Goal: Feedback & Contribution: Submit feedback/report problem

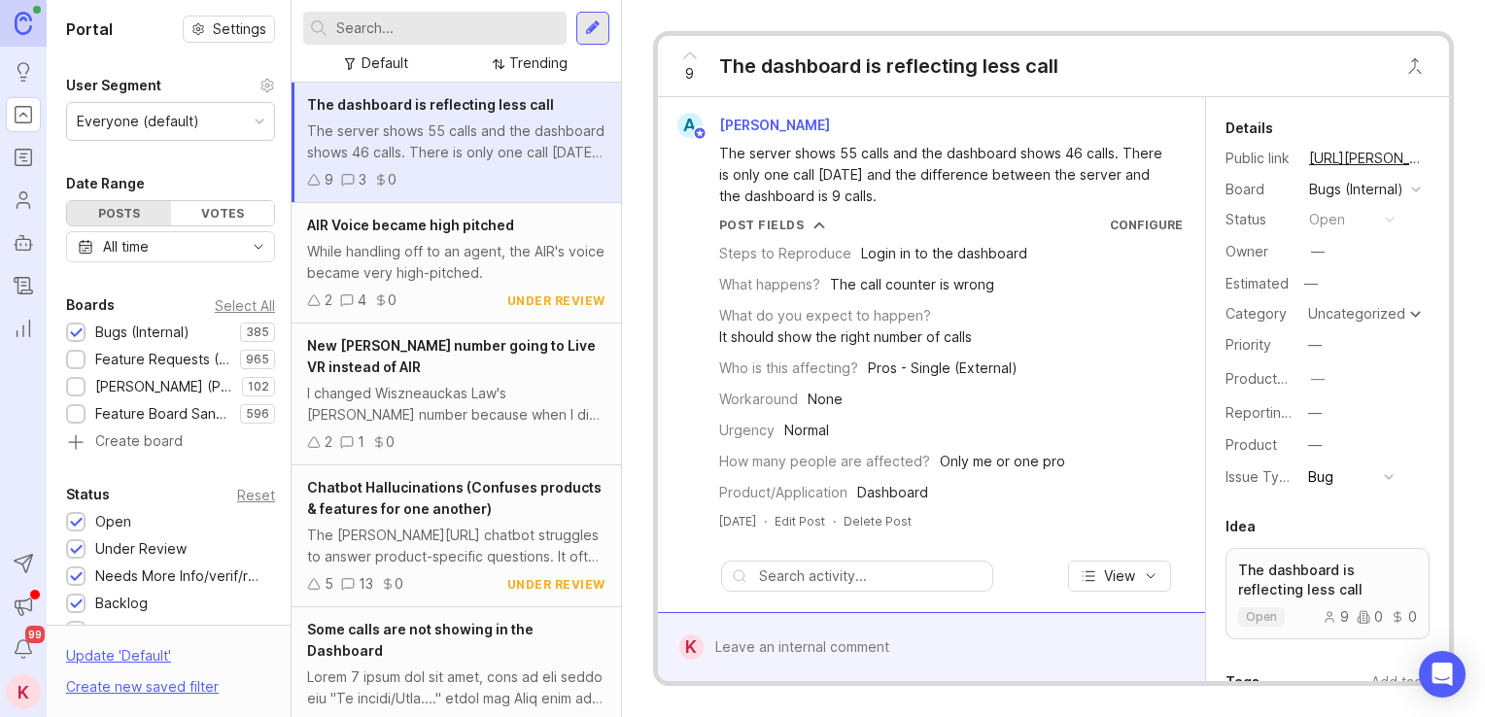
click at [498, 32] on input "text" at bounding box center [447, 27] width 223 height 21
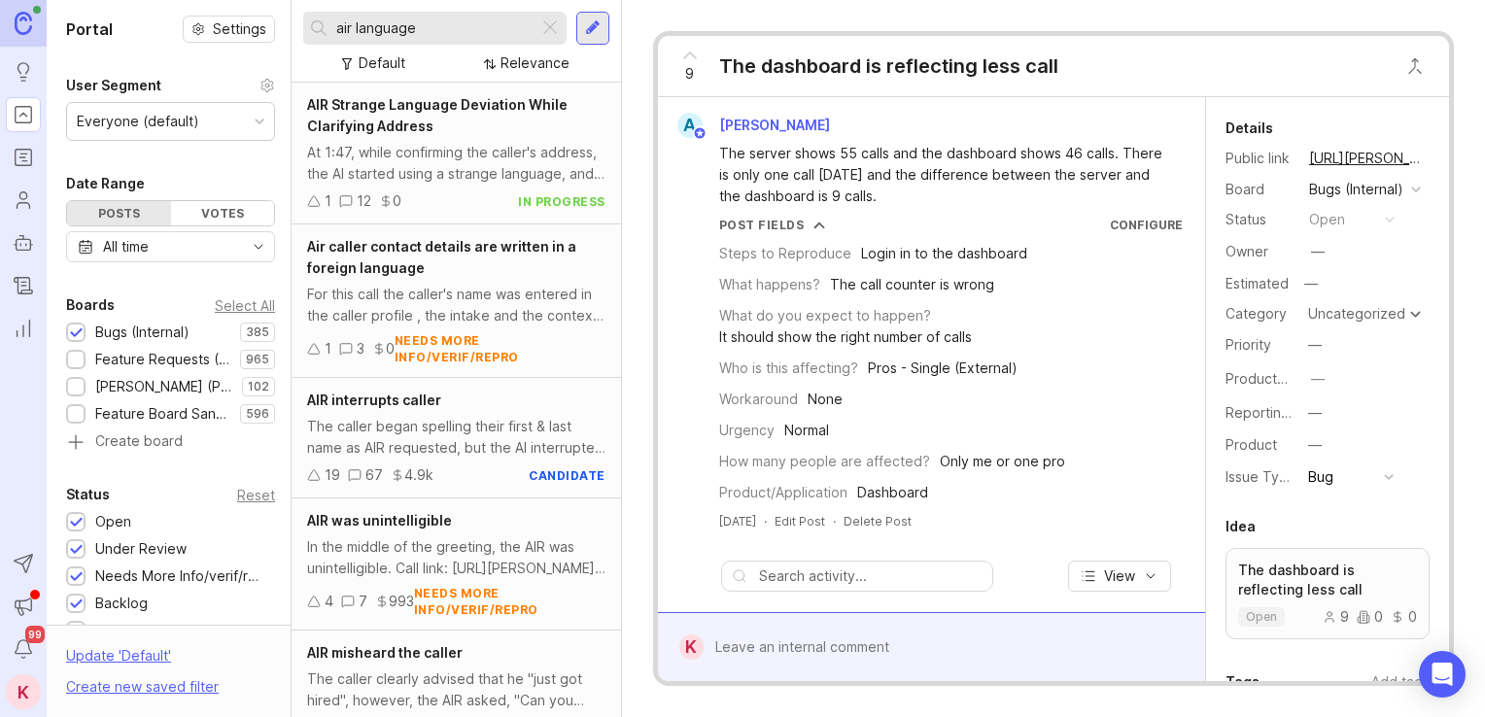
type input "air language"
click at [441, 111] on span "AIR Strange Language Deviation While Clarifying Address" at bounding box center [437, 115] width 260 height 38
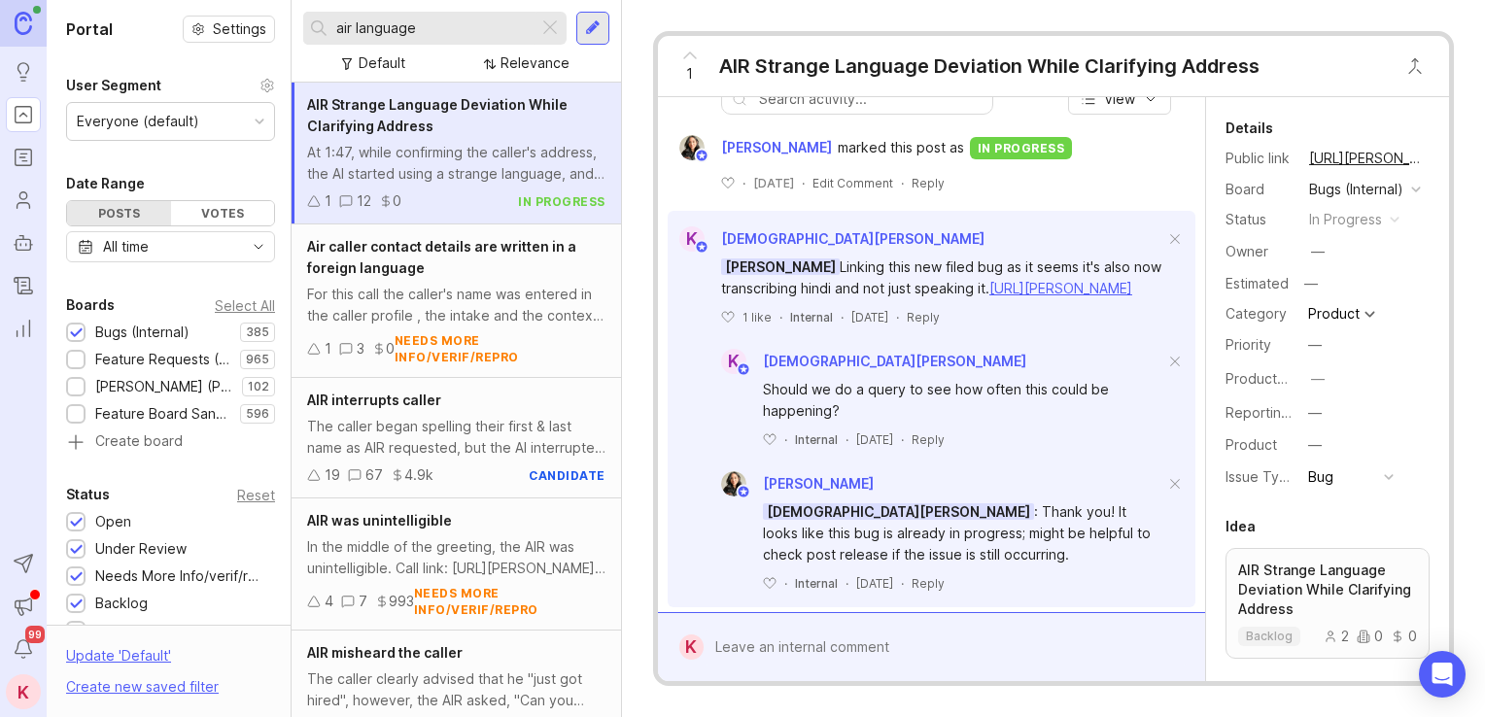
drag, startPoint x: 1022, startPoint y: 231, endPoint x: 1019, endPoint y: 283, distance: 51.6
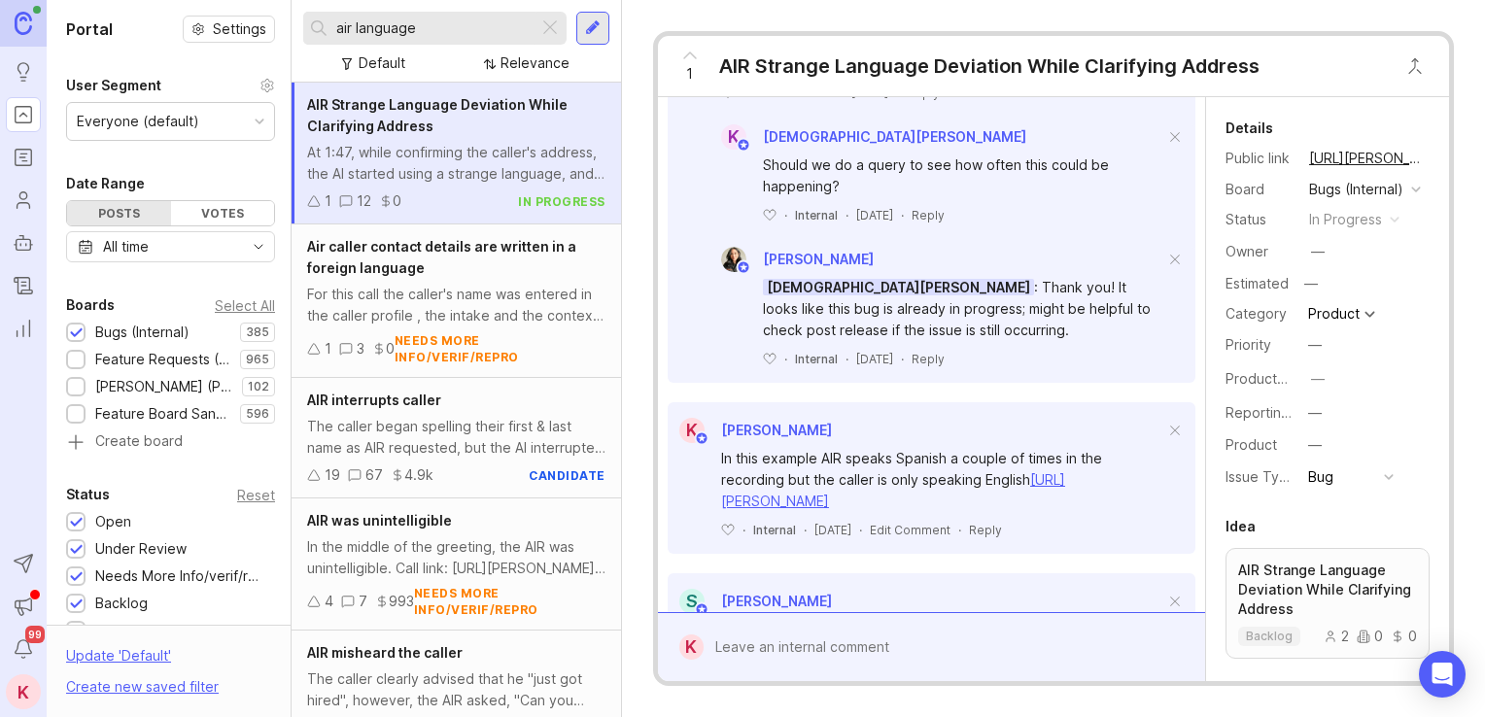
drag, startPoint x: 1021, startPoint y: 266, endPoint x: 1044, endPoint y: 220, distance: 51.7
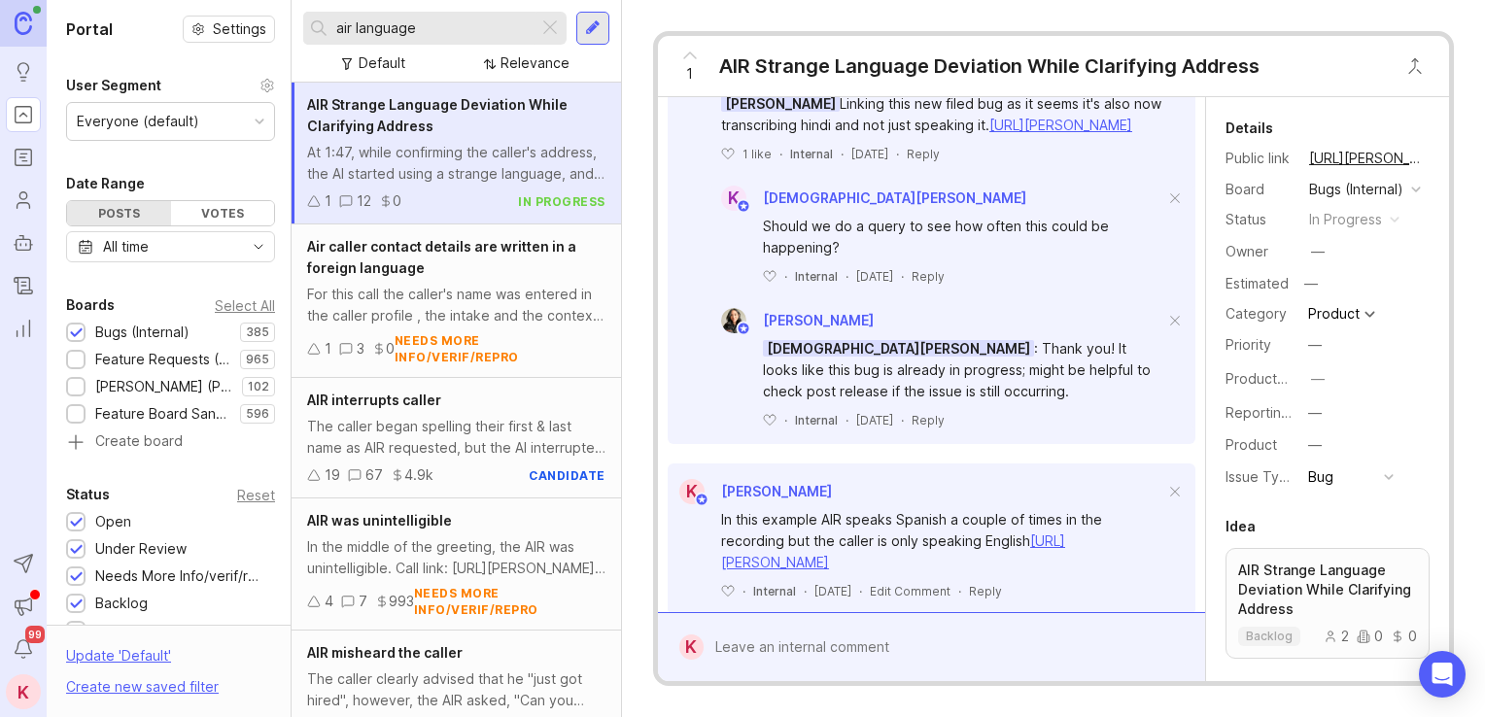
drag, startPoint x: 1004, startPoint y: 415, endPoint x: 1014, endPoint y: 520, distance: 105.5
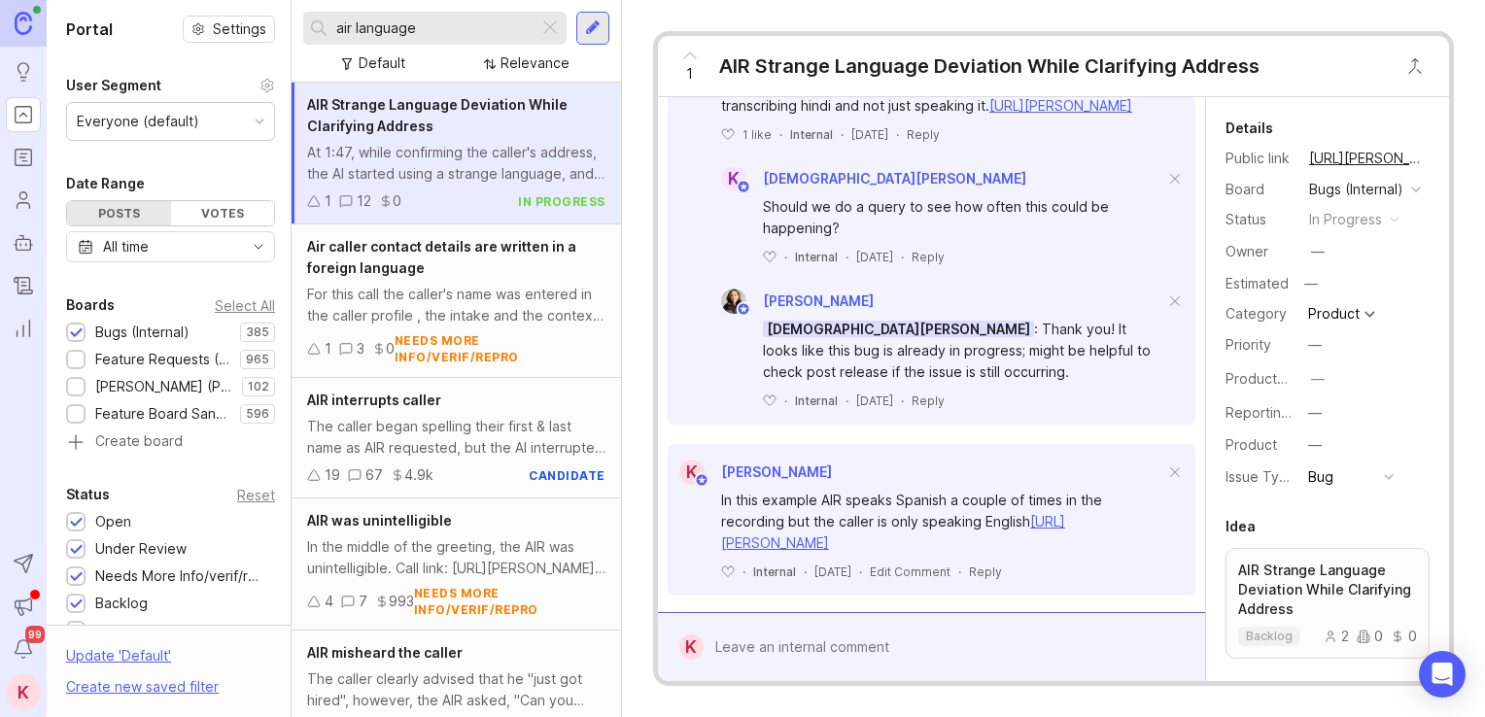
scroll to position [0, 0]
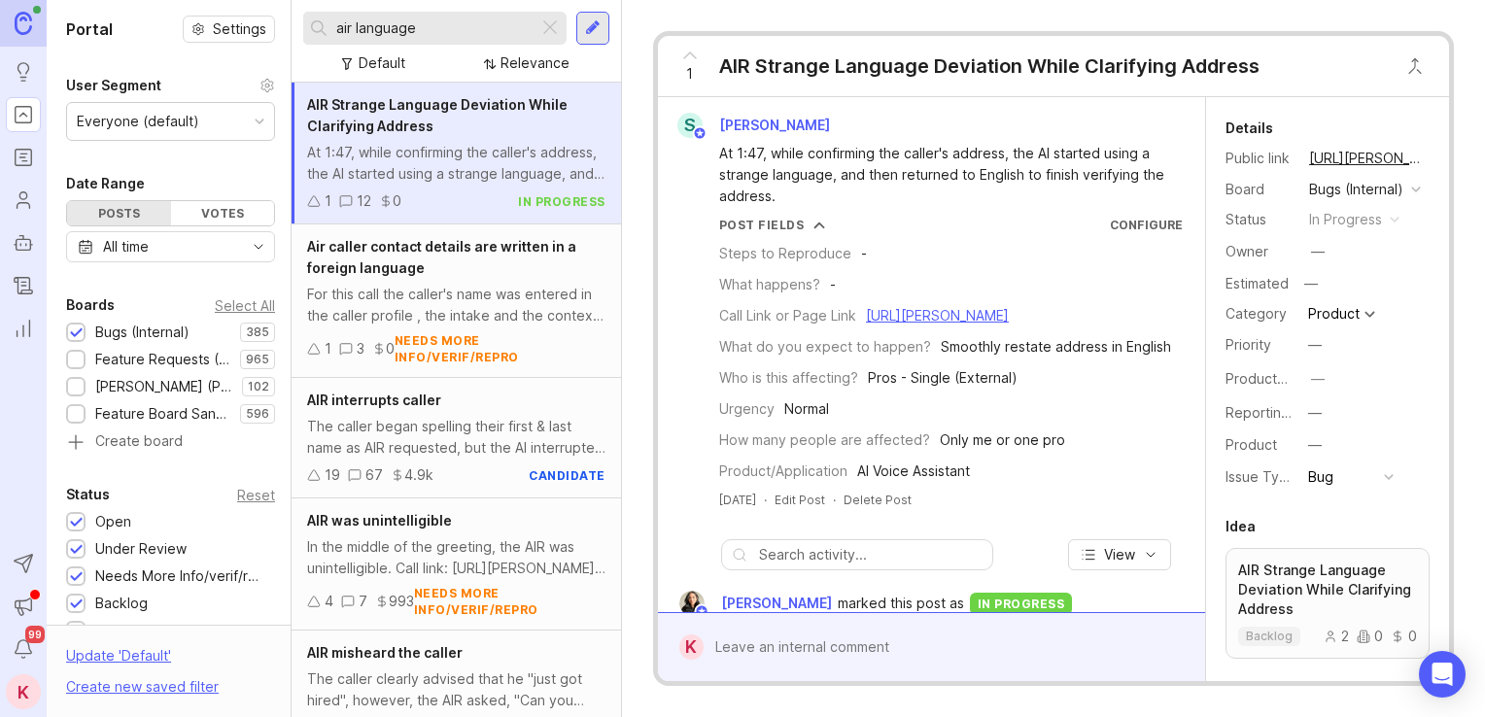
click at [770, 160] on div "At 1:47, while confirming the caller's address, the AI started using a strange …" at bounding box center [942, 175] width 447 height 64
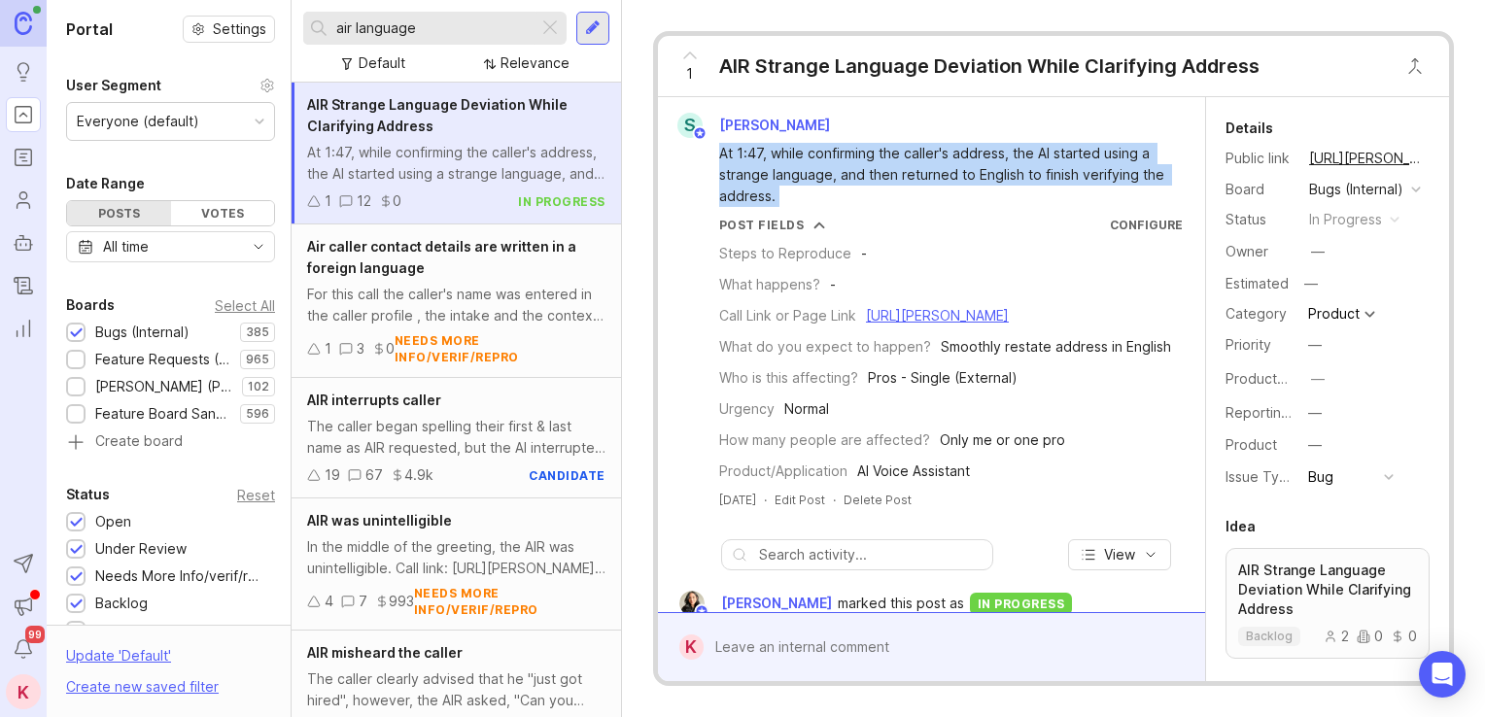
click at [770, 160] on div "At 1:47, while confirming the caller's address, the AI started using a strange …" at bounding box center [942, 175] width 447 height 64
copy div "At 1:47, while confirming the caller's address, the AI started using a strange …"
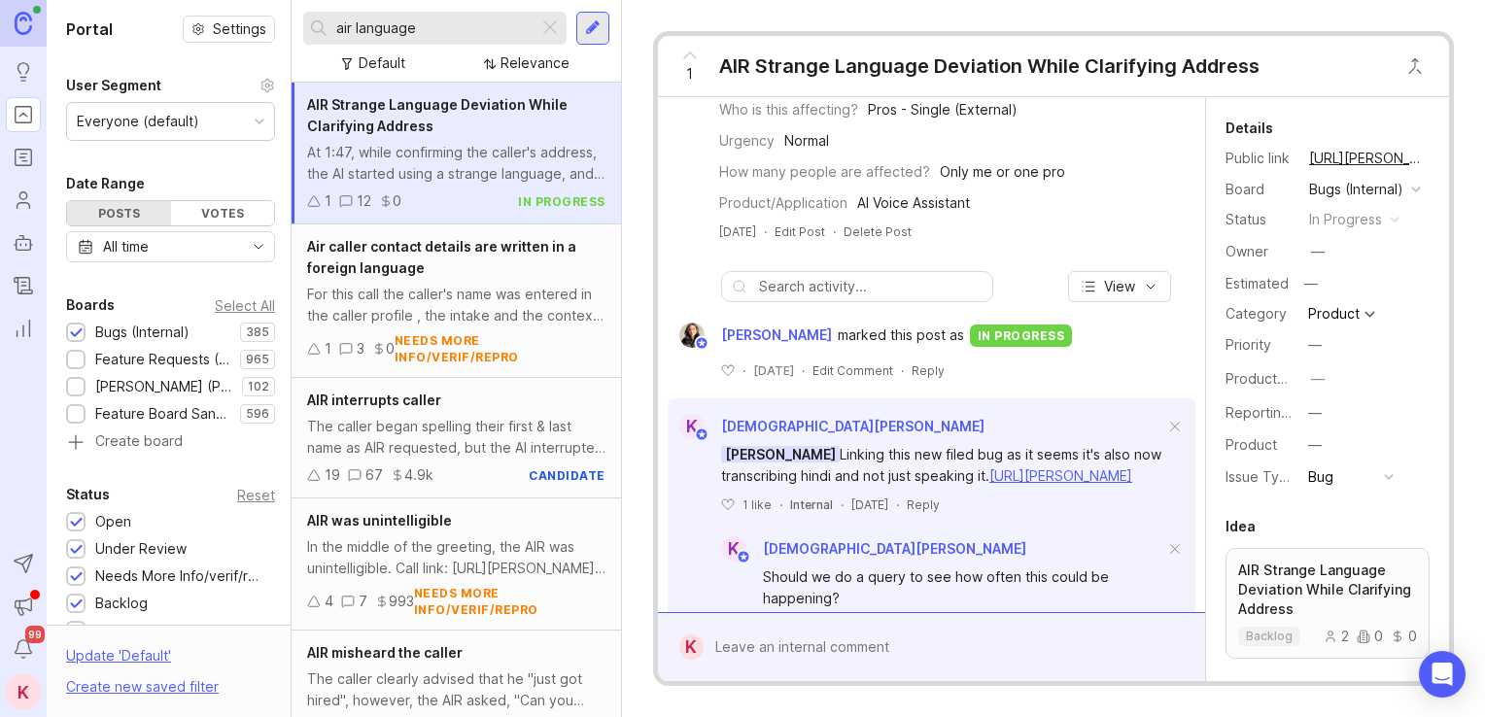
drag, startPoint x: 963, startPoint y: 417, endPoint x: 990, endPoint y: 504, distance: 91.6
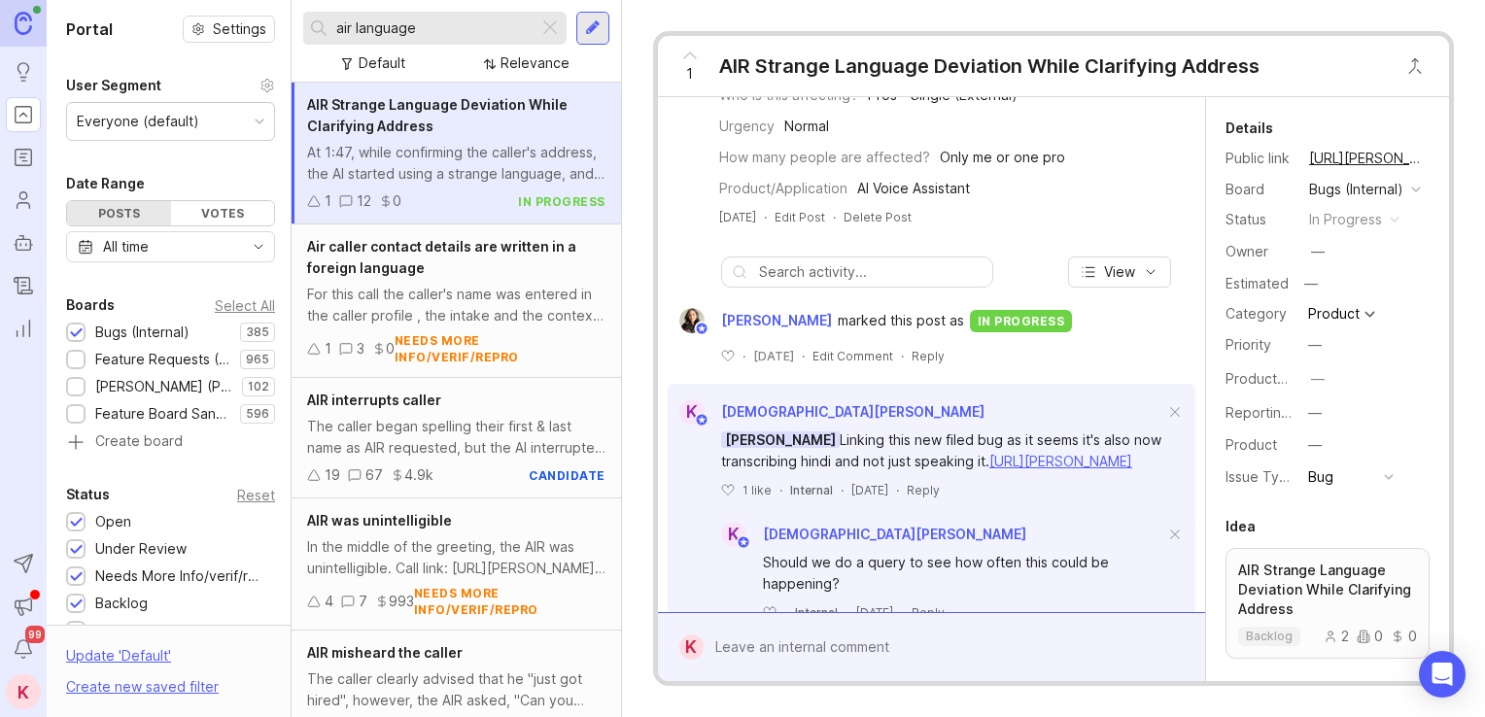
click at [601, 29] on div at bounding box center [592, 28] width 33 height 33
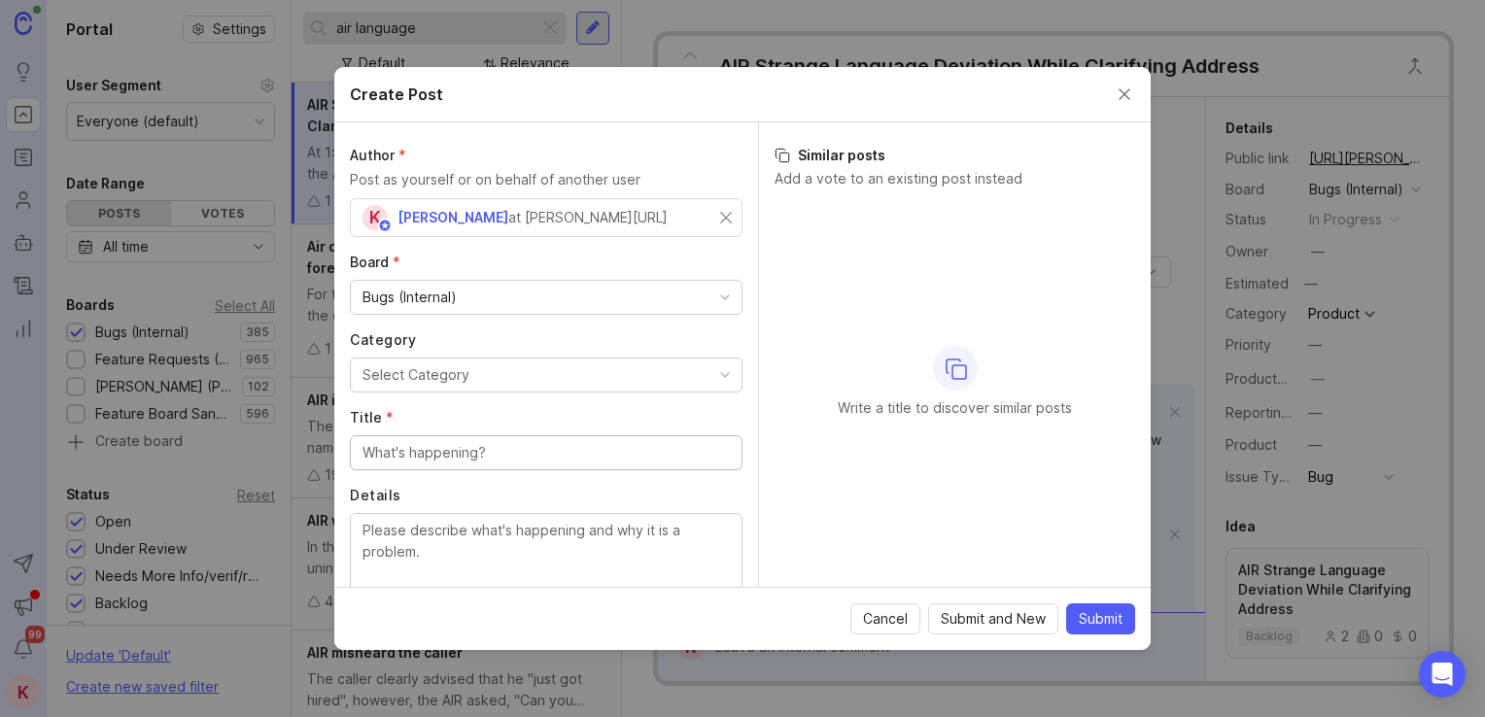
click at [431, 445] on input "Title *" at bounding box center [545, 452] width 367 height 21
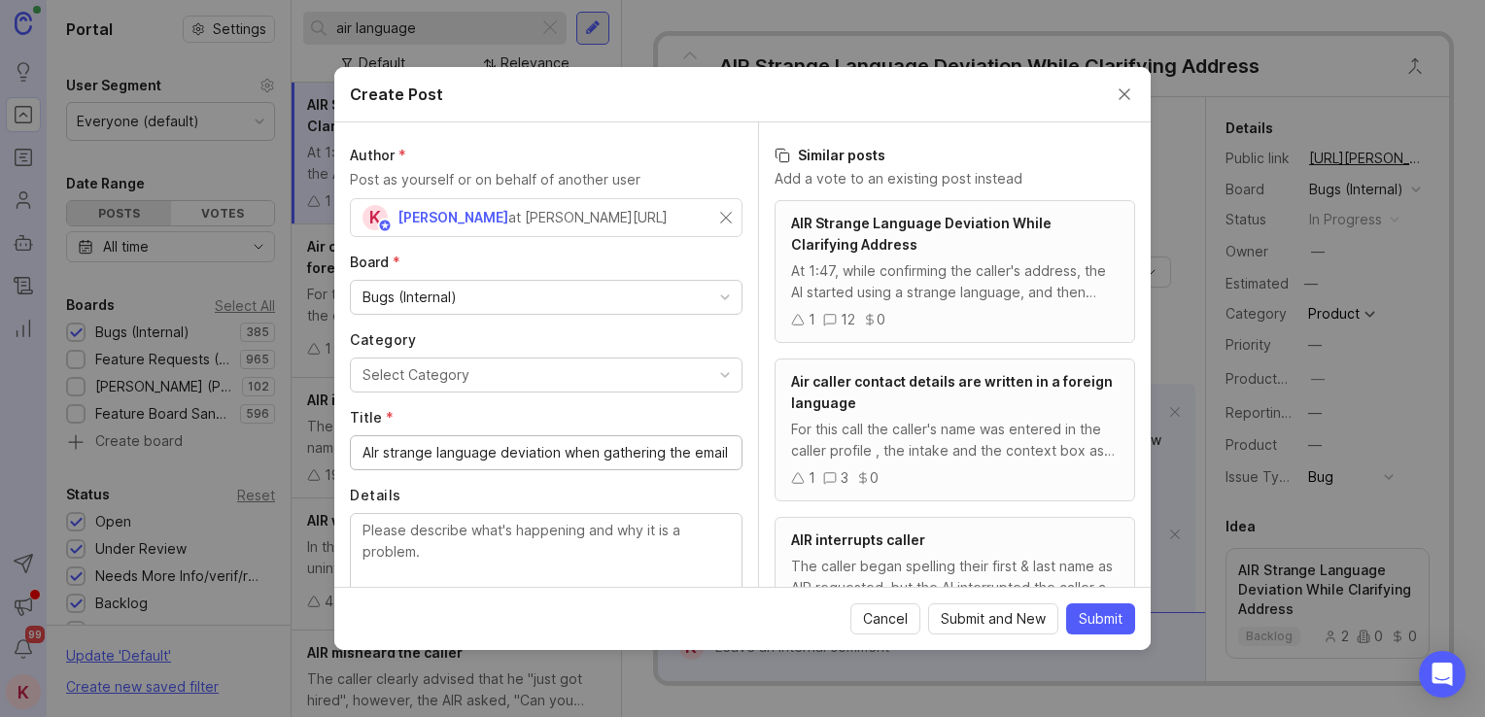
scroll to position [0, 11]
type input "AIr strange language deviation when gathering the email"
click at [466, 534] on textarea "Details" at bounding box center [545, 552] width 367 height 64
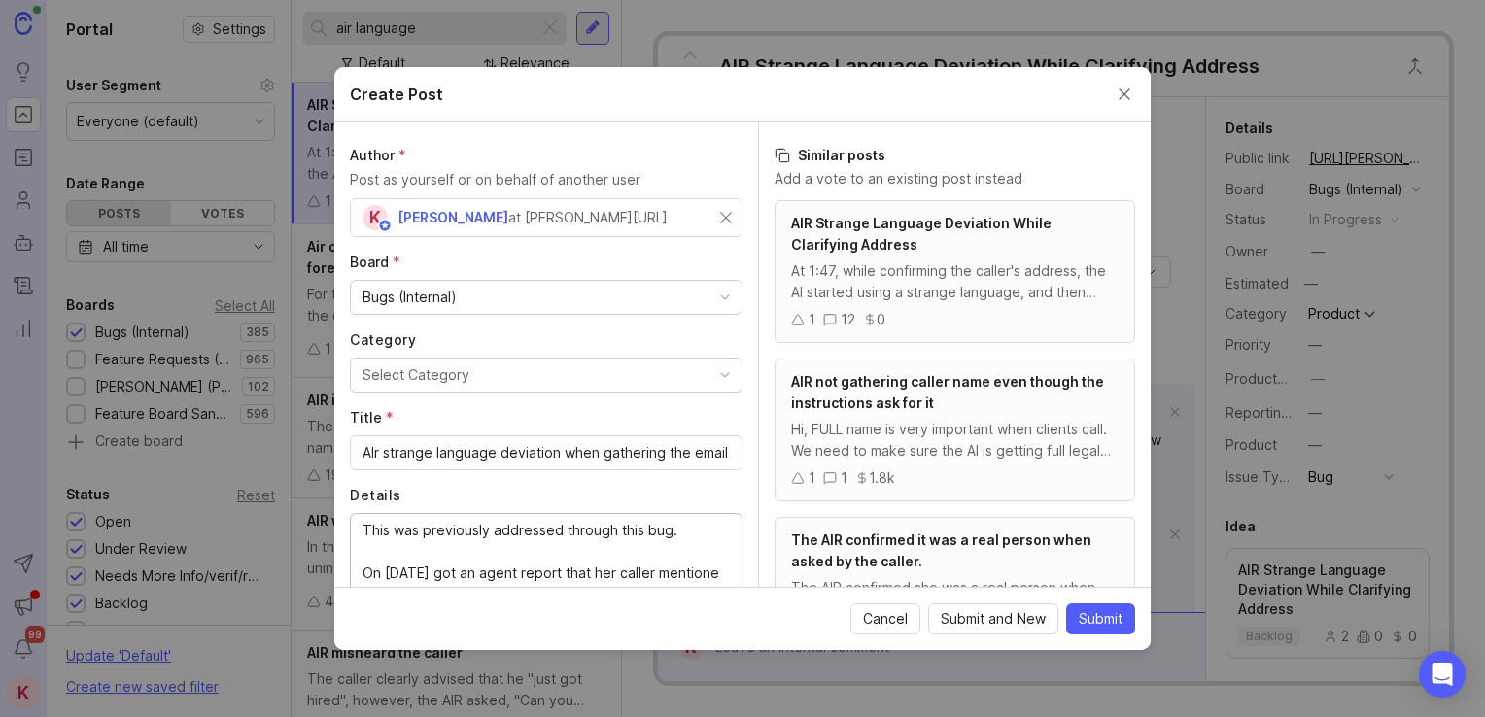
scroll to position [13, 0]
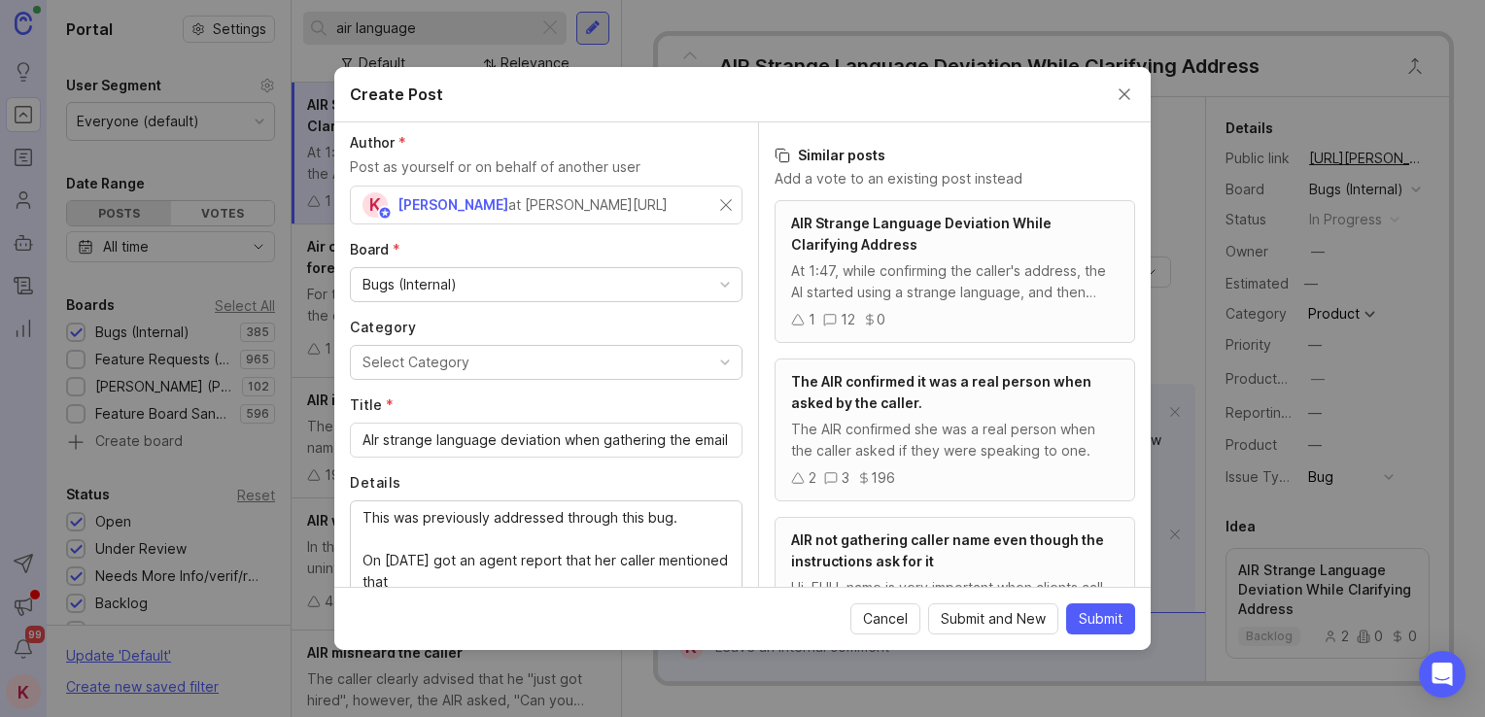
click at [445, 537] on textarea "This was previously addressed through this bug. On 9/29 we got an agent report …" at bounding box center [545, 550] width 367 height 86
paste textarea "[URL][DOMAIN_NAME]"
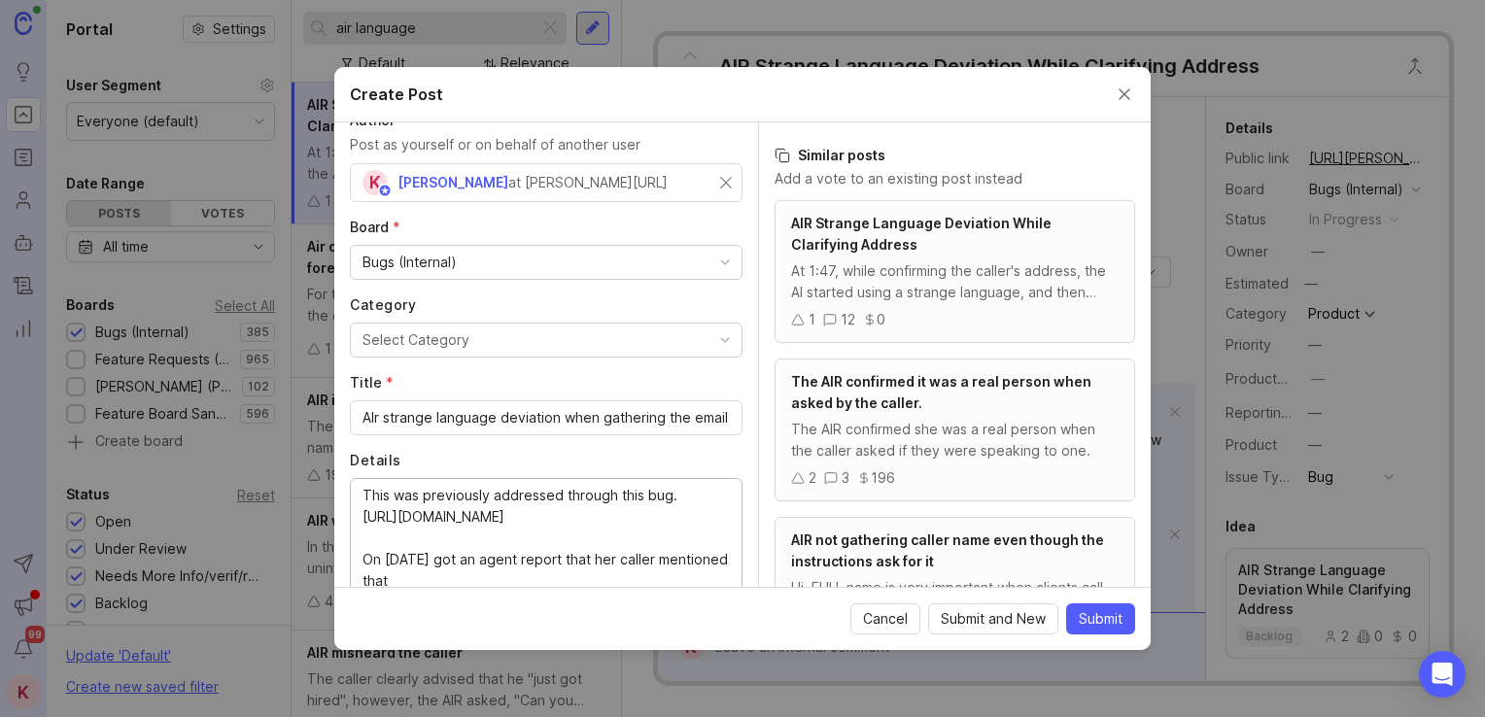
scroll to position [55, 0]
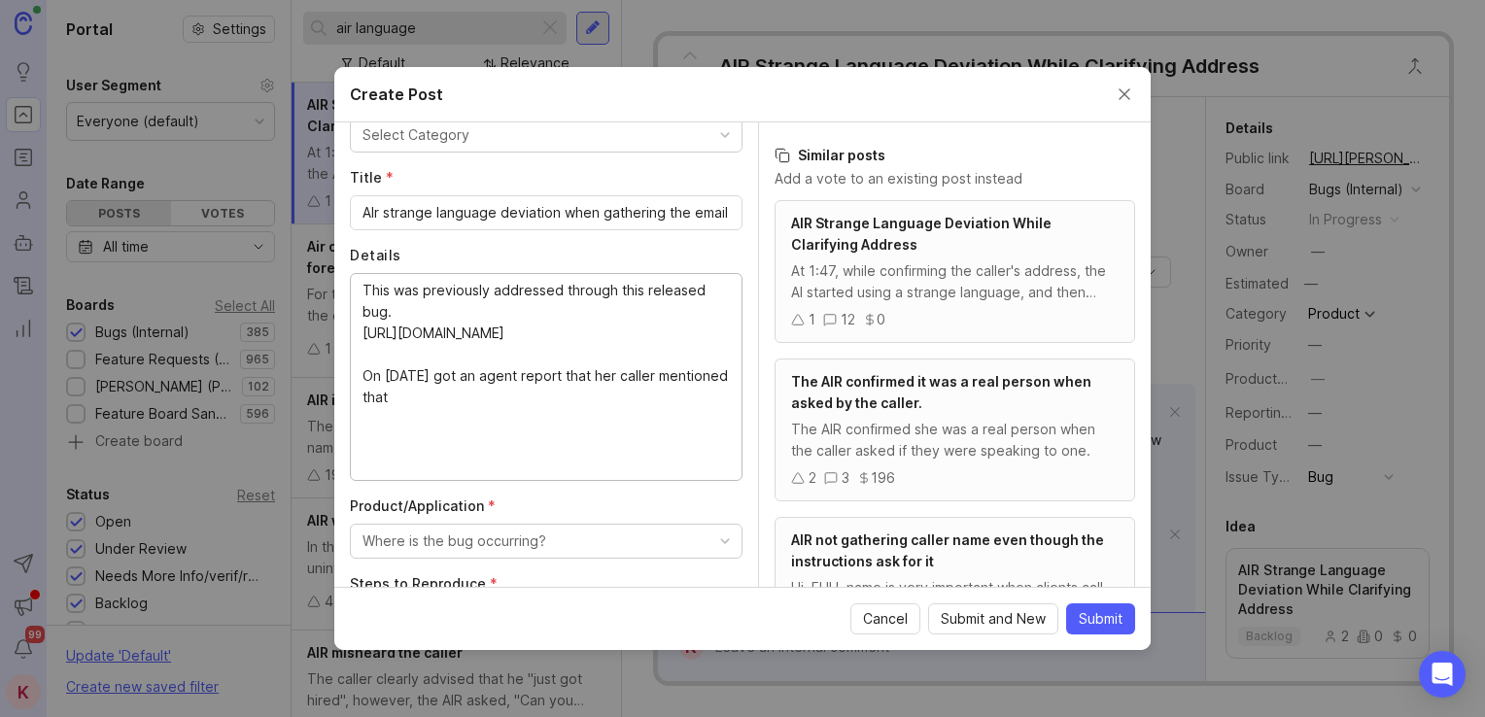
drag, startPoint x: 672, startPoint y: 484, endPoint x: 672, endPoint y: 542, distance: 58.3
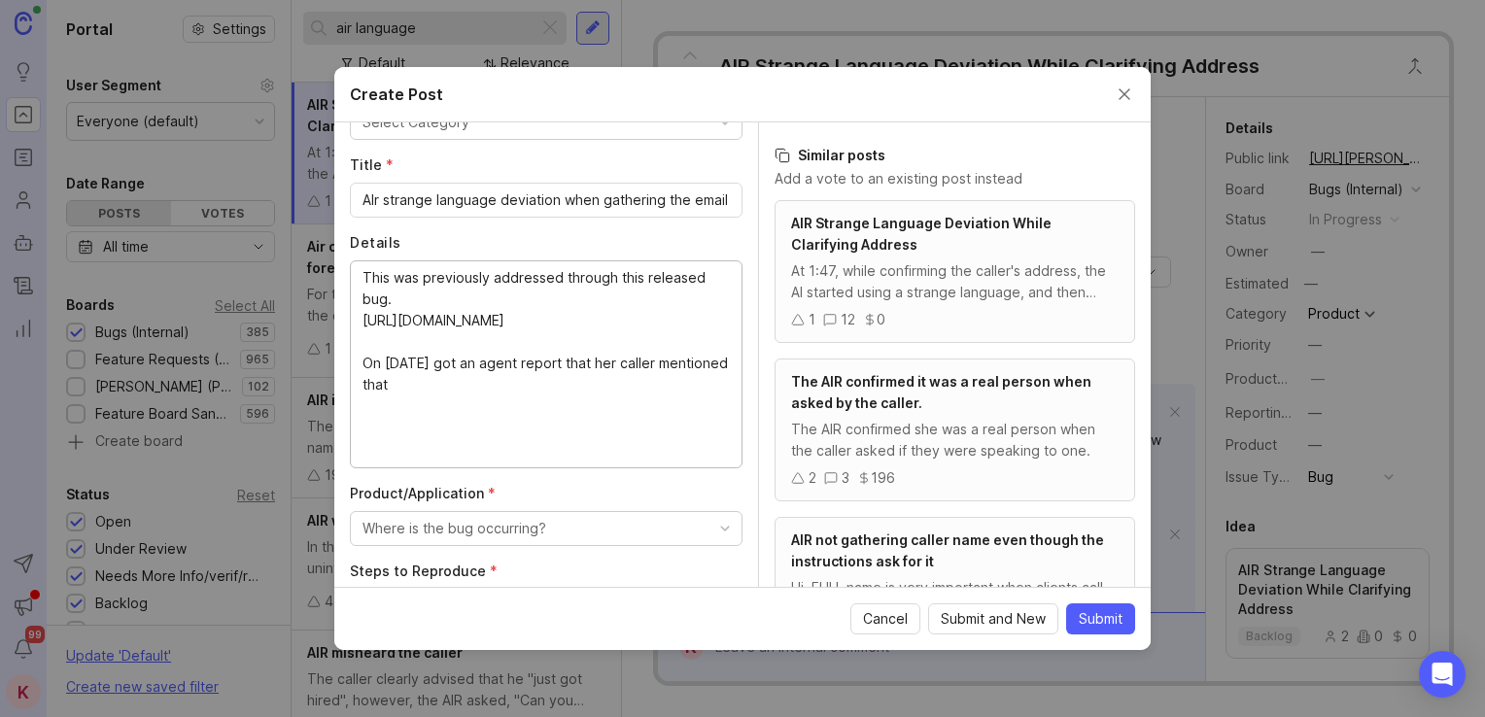
click at [567, 443] on textarea "This was previously addressed through this released bug. https://smithai.canny.…" at bounding box center [545, 363] width 367 height 192
click at [493, 449] on textarea "This was previously addressed through this released bug. https://smithai.canny.…" at bounding box center [545, 363] width 367 height 192
click at [567, 426] on textarea "This was previously addressed through this released bug. https://smithai.canny.…" at bounding box center [545, 363] width 367 height 192
drag, startPoint x: 591, startPoint y: 427, endPoint x: 613, endPoint y: 440, distance: 26.2
click at [613, 440] on textarea "This was previously addressed through this released bug. https://smithai.canny.…" at bounding box center [545, 363] width 367 height 192
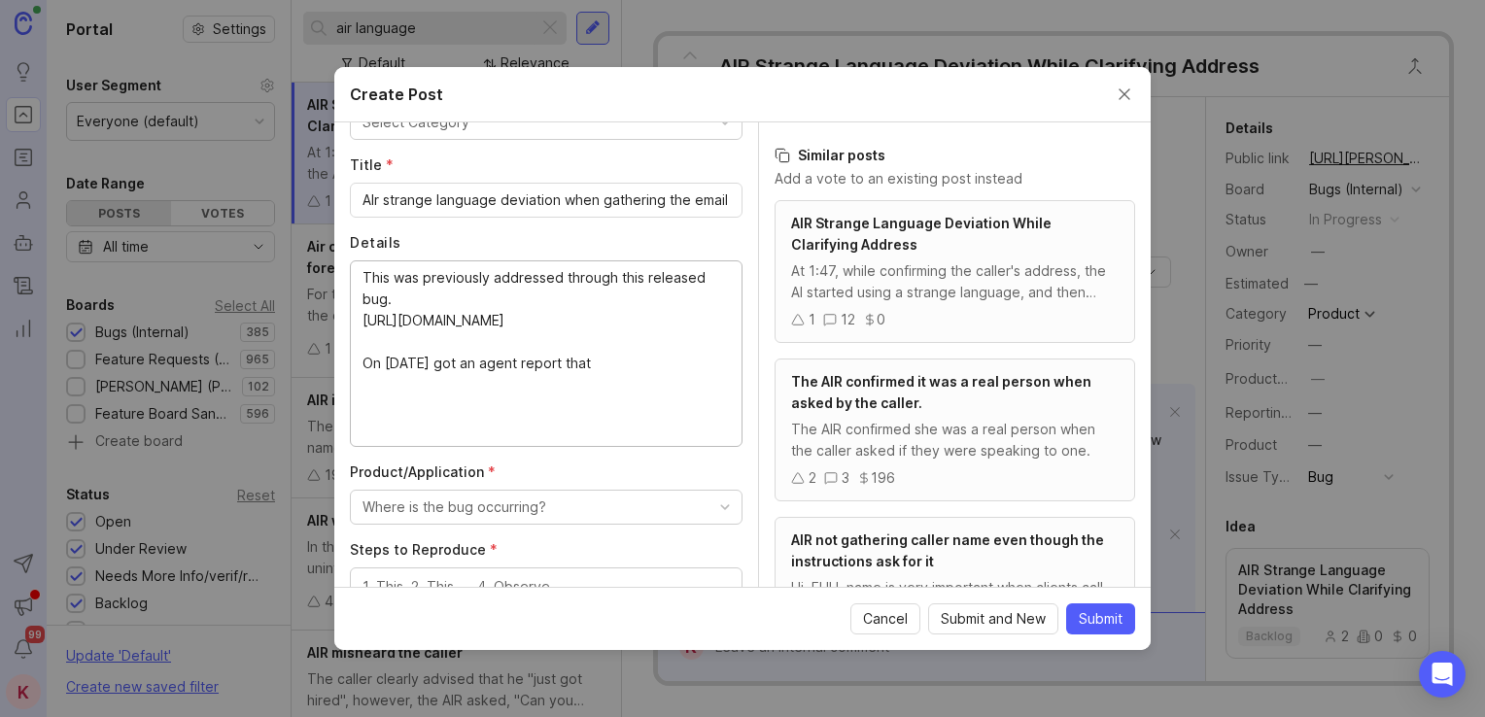
paste textarea "The caller stated that in the middle of speaking with AI it changed to another …"
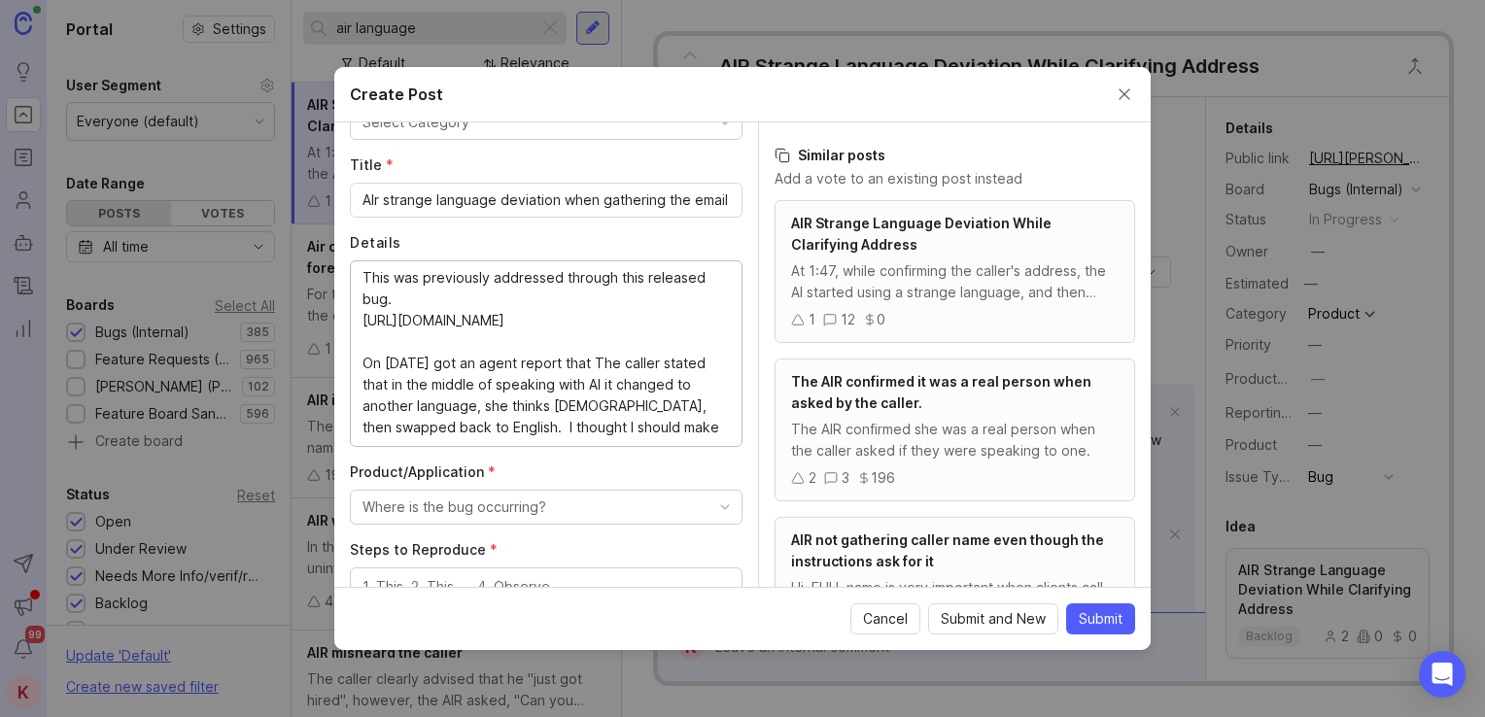
scroll to position [40, 0]
click at [602, 384] on textarea "This was previously addressed through this released bug. https://smithai.canny.…" at bounding box center [545, 374] width 367 height 214
click at [533, 468] on textarea "This was previously addressed through this released bug. https://smithai.canny.…" at bounding box center [545, 374] width 367 height 214
click at [522, 476] on textarea "This was previously addressed through this released bug. https://smithai.canny.…" at bounding box center [545, 374] width 367 height 214
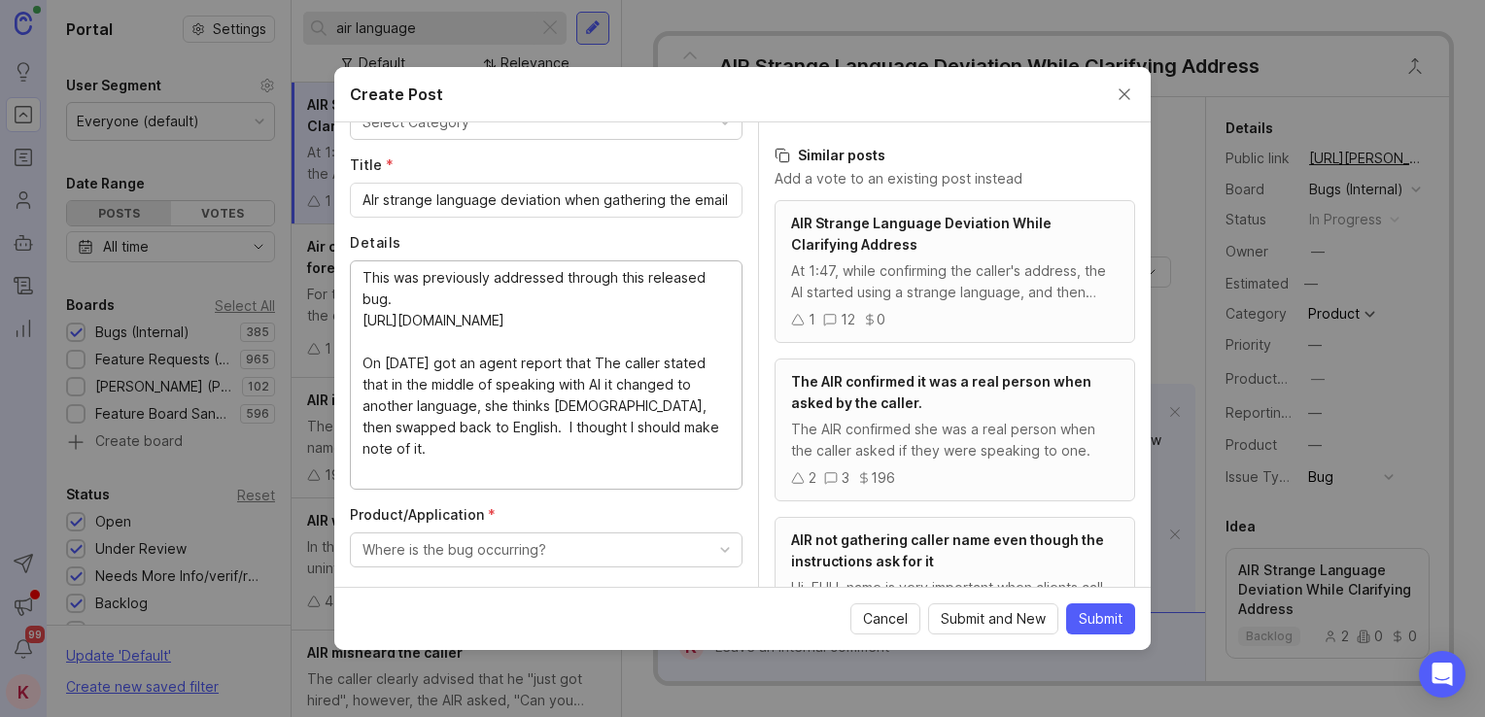
paste textarea "[URL][PERSON_NAME]"
drag, startPoint x: 560, startPoint y: 404, endPoint x: 601, endPoint y: 418, distance: 43.0
click at [601, 418] on textarea "This was previously addressed through this released bug. https://smithai.canny.…" at bounding box center [545, 374] width 367 height 214
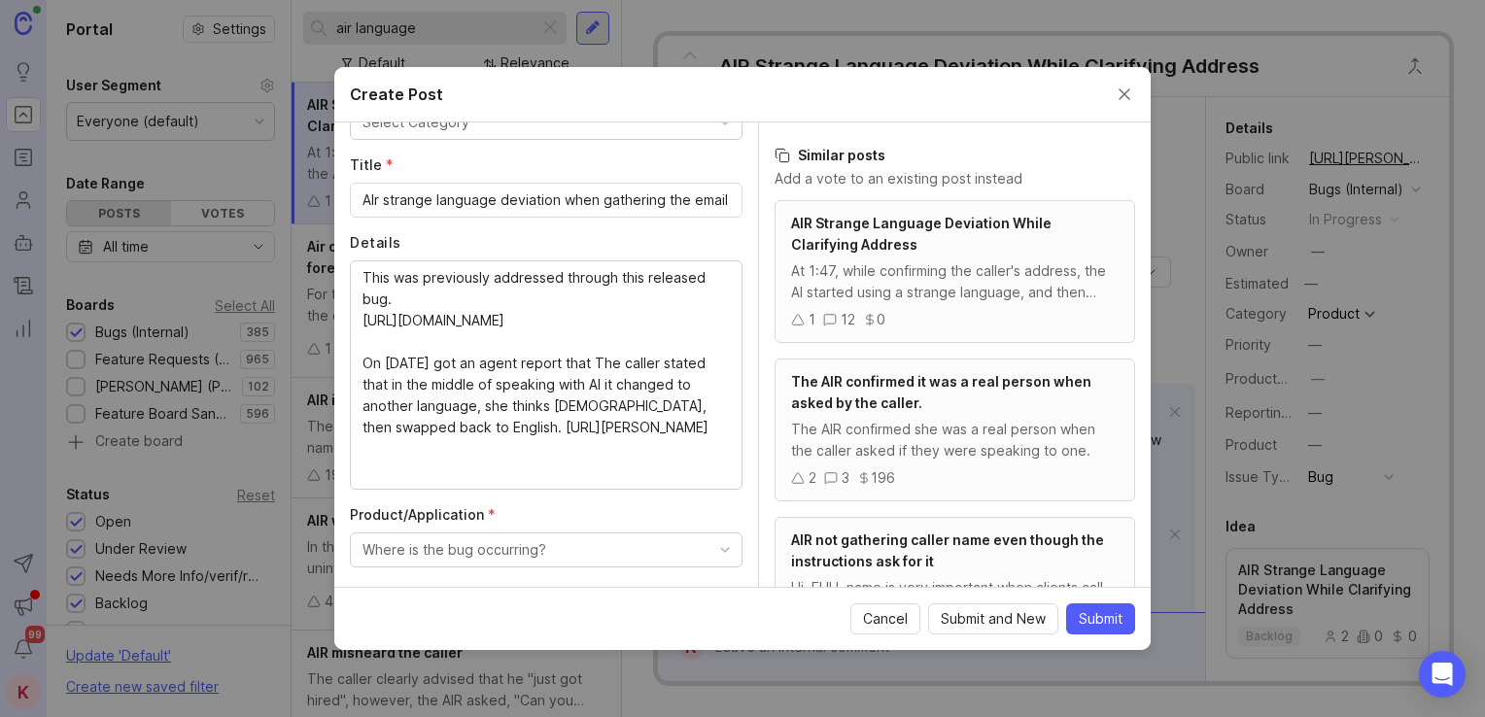
click at [614, 422] on textarea "This was previously addressed through this released bug. https://smithai.canny.…" at bounding box center [545, 374] width 367 height 214
click at [574, 427] on textarea "This was previously addressed through this released bug. https://smithai.canny.…" at bounding box center [545, 374] width 367 height 214
click at [553, 478] on div "This was previously addressed through this released bug. https://smithai.canny.…" at bounding box center [546, 374] width 393 height 229
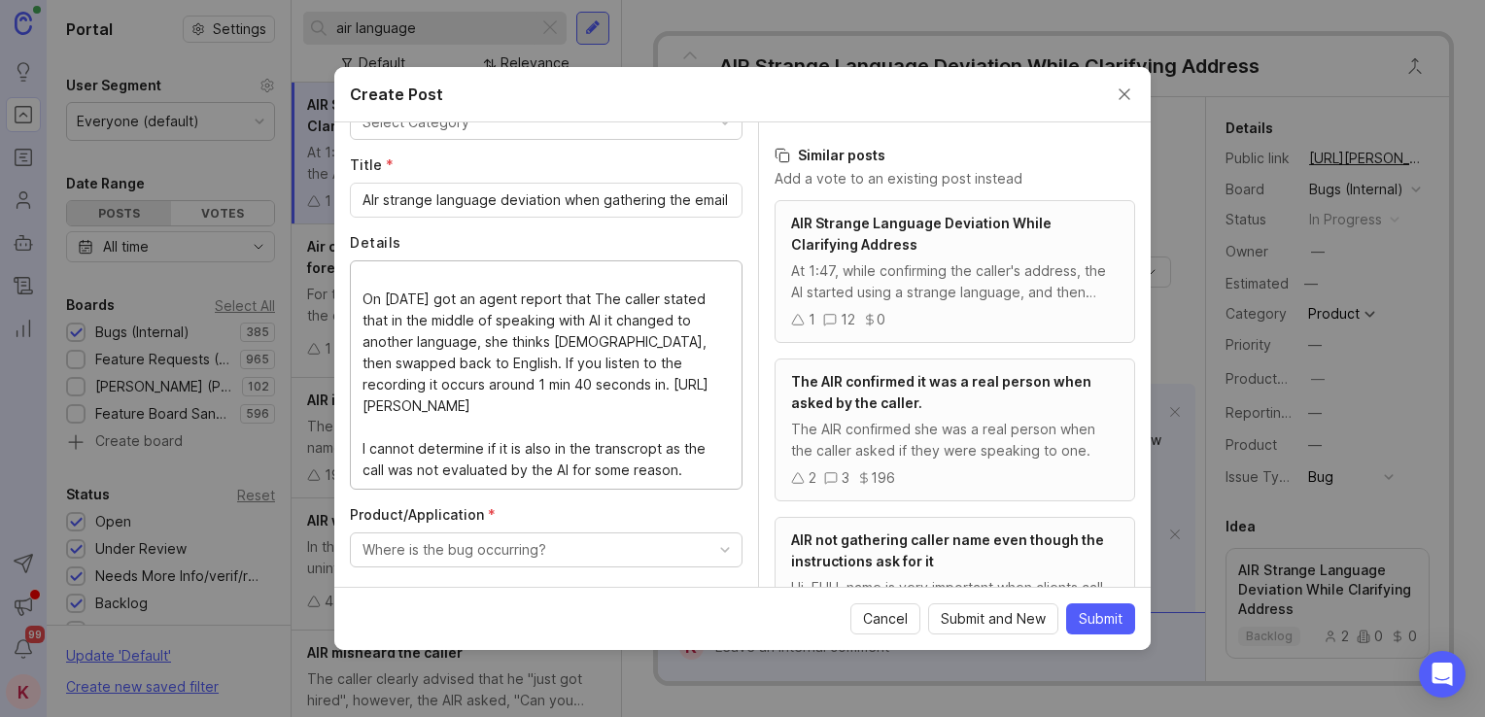
scroll to position [168, 0]
drag, startPoint x: 633, startPoint y: 438, endPoint x: 622, endPoint y: 428, distance: 15.1
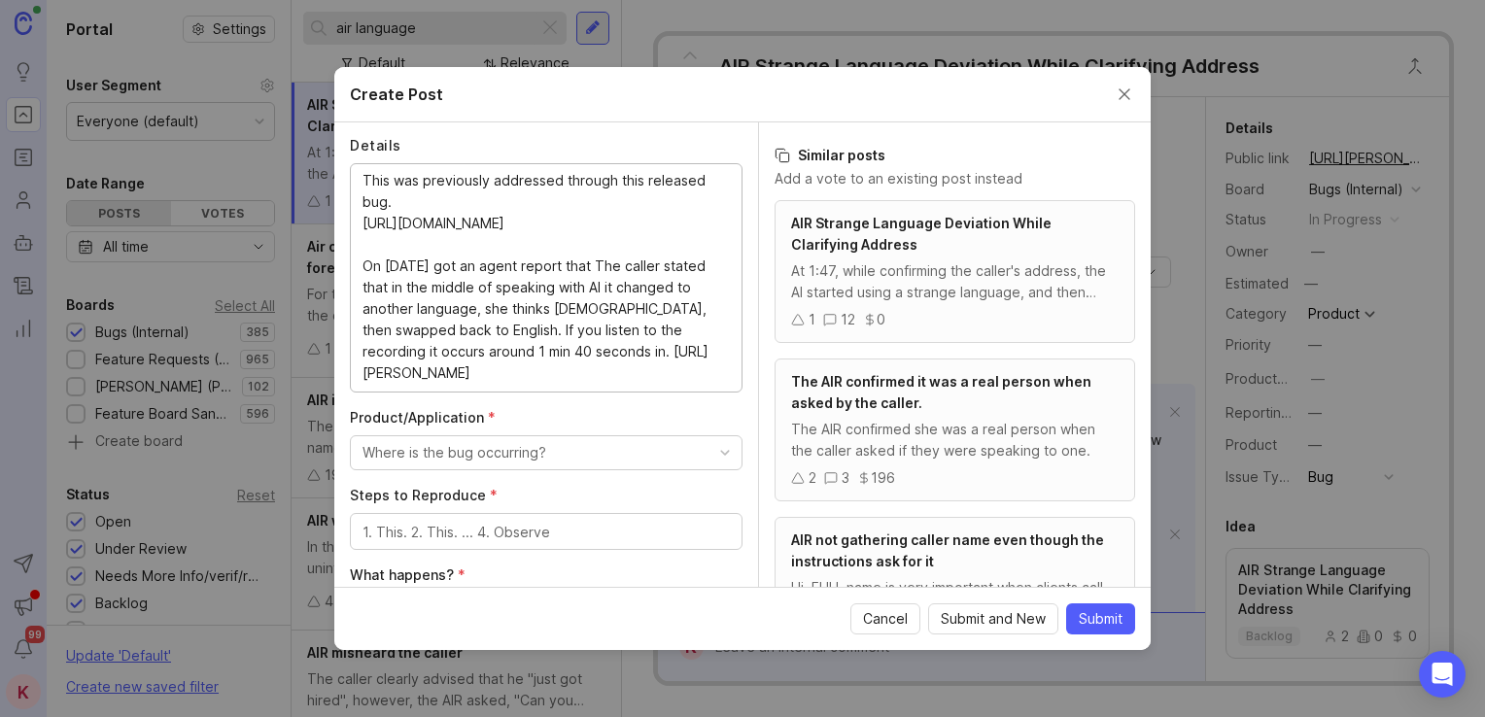
scroll to position [372, 0]
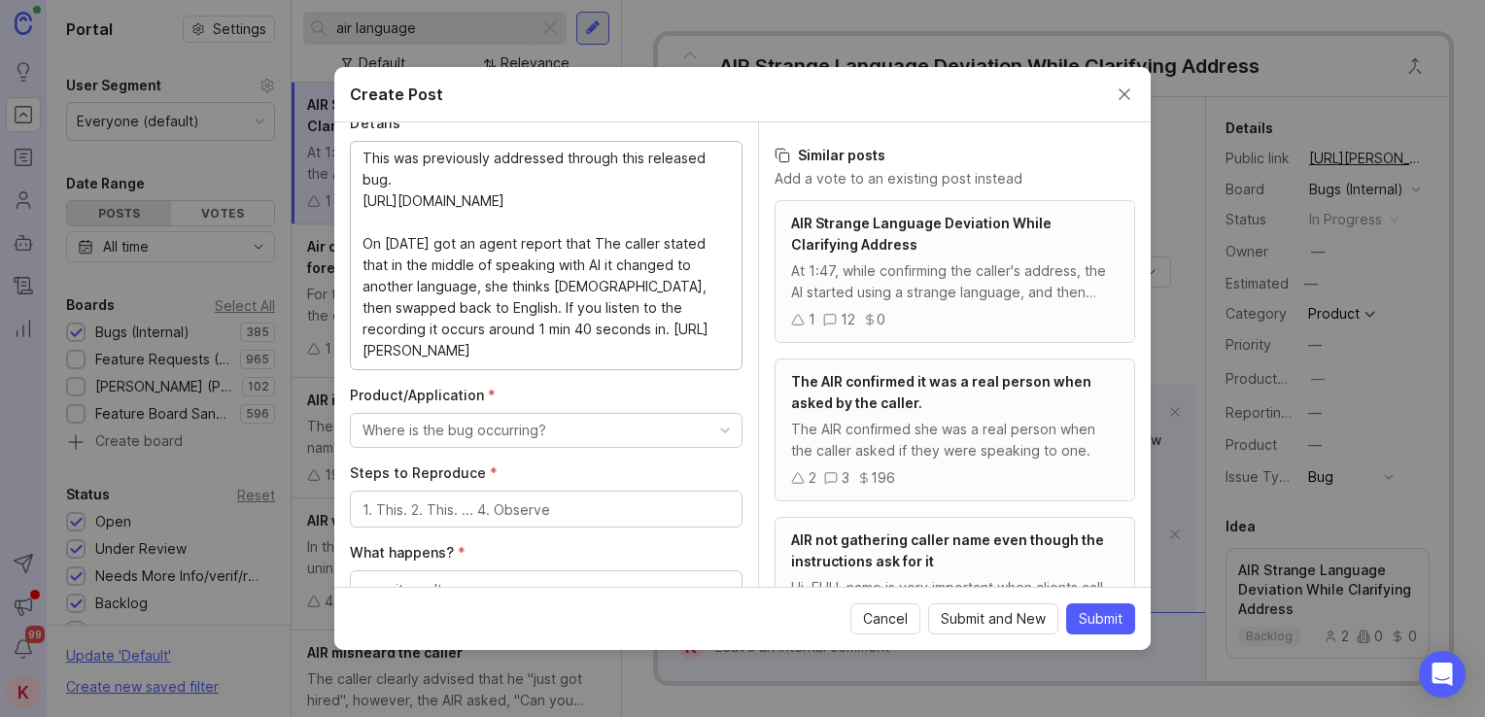
type textarea "This was previously addressed through this released bug. https://smithai.canny.…"
click at [533, 506] on textarea "Steps to Reproduce *" at bounding box center [545, 509] width 367 height 21
type textarea "Not sure"
click at [583, 429] on button "Where is the bug occurring?" at bounding box center [546, 430] width 393 height 35
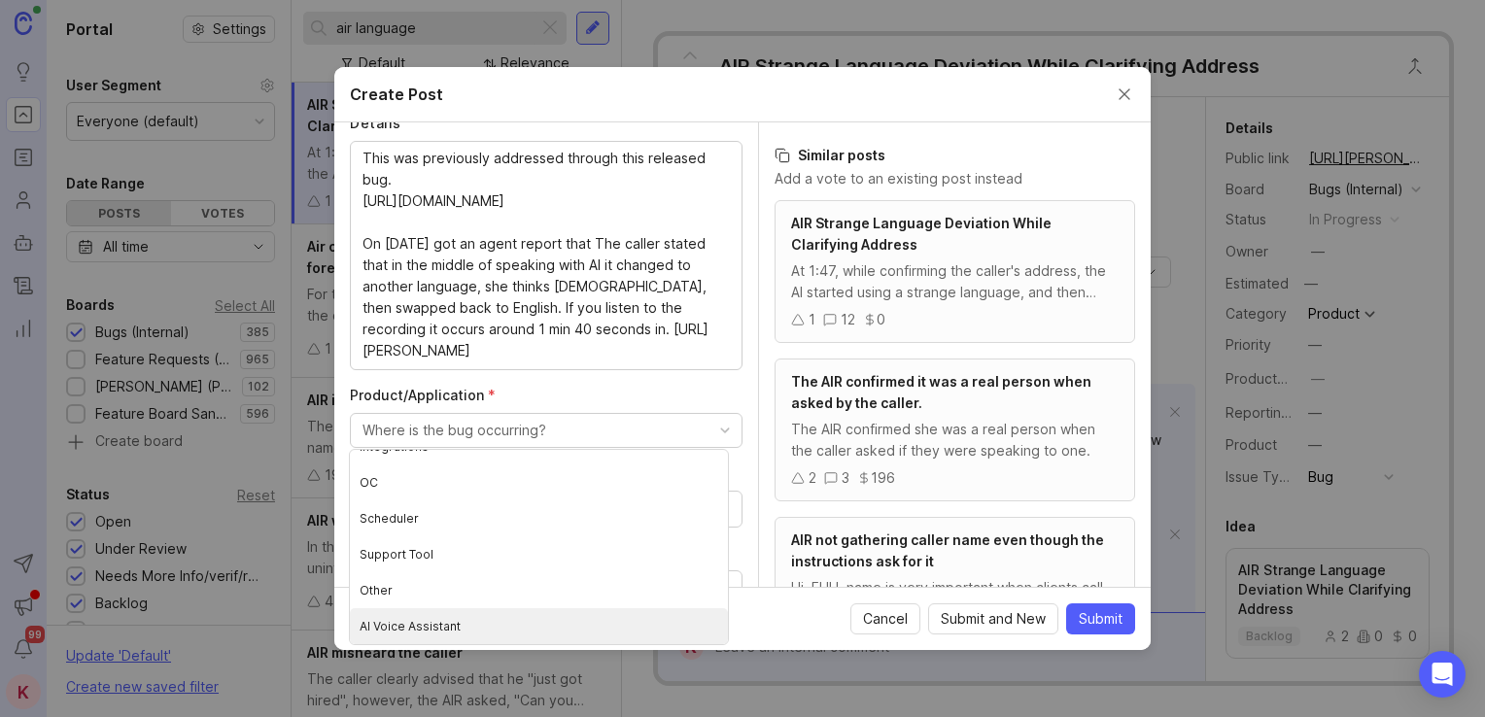
click at [525, 620] on Assistant "AI Voice Assistant" at bounding box center [539, 626] width 378 height 36
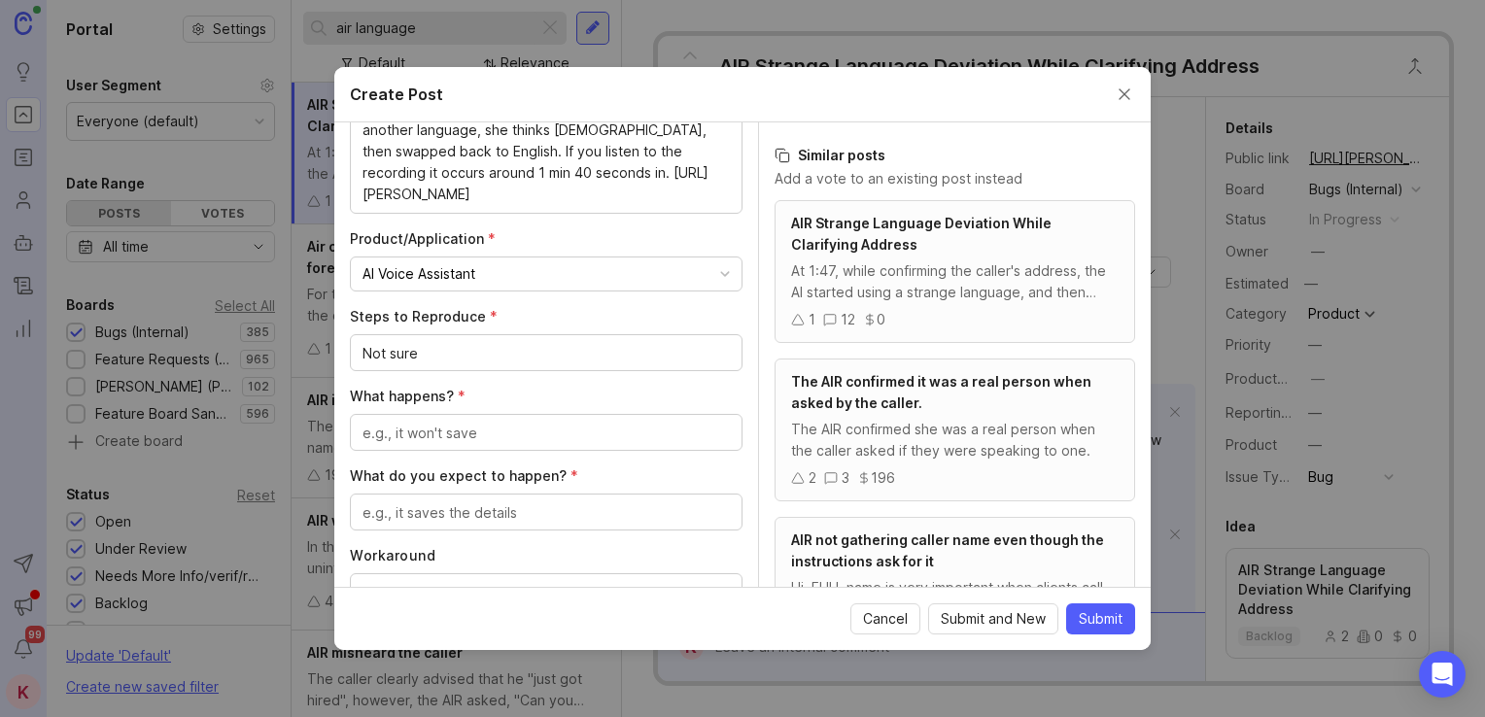
scroll to position [554, 0]
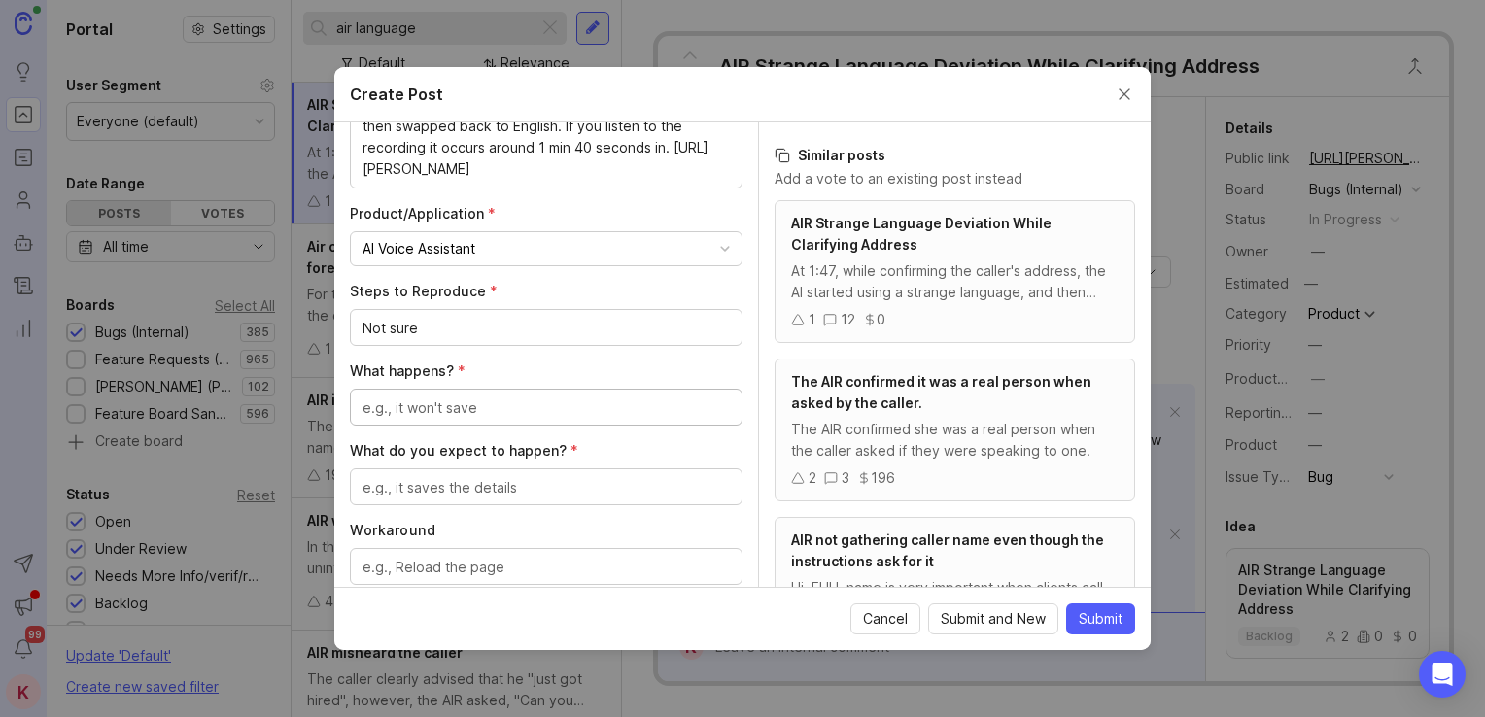
click at [465, 414] on textarea "What happens? *" at bounding box center [545, 407] width 367 height 21
click at [429, 401] on textarea "What happens? *" at bounding box center [545, 407] width 367 height 21
paste textarea "while confirming the caller's address, the AI started using a strange language,…"
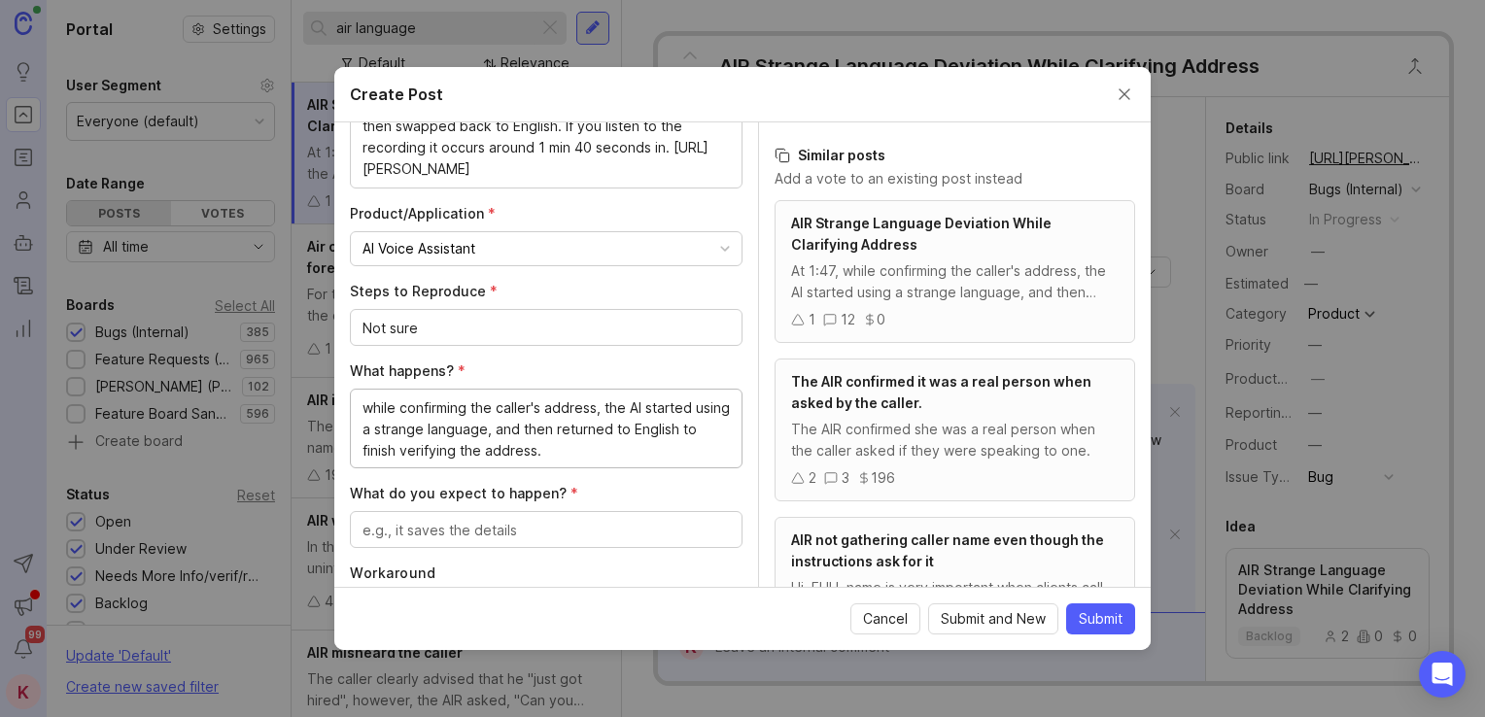
drag, startPoint x: 376, startPoint y: 401, endPoint x: 354, endPoint y: 401, distance: 22.3
click at [354, 401] on div "while confirming the caller's address, the AI started using a strange language,…" at bounding box center [546, 429] width 393 height 80
click at [644, 406] on textarea "While confirming the caller's address, the AI started using a strange language,…" at bounding box center [545, 429] width 367 height 64
click at [696, 401] on textarea "While confirming the caller's address, the AI started using a strange language,…" at bounding box center [545, 429] width 367 height 64
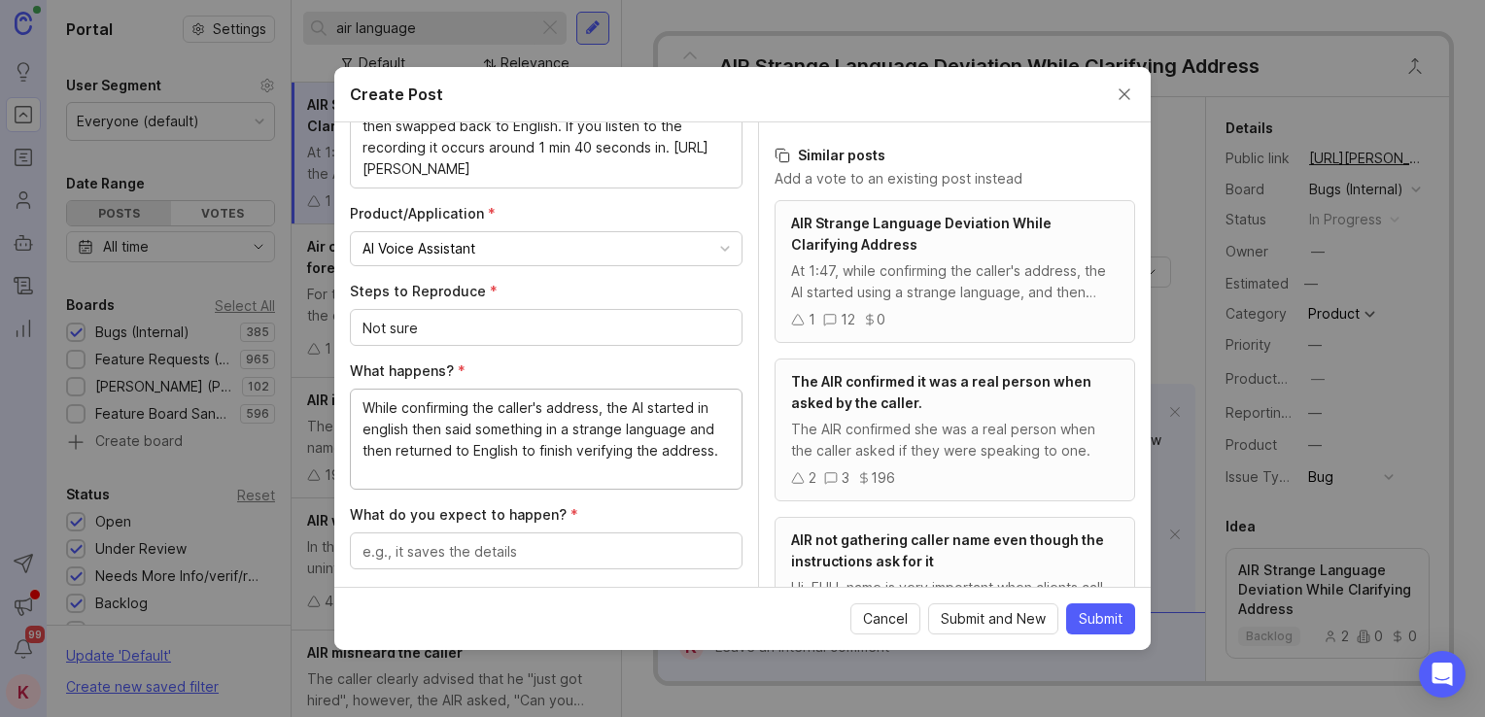
click at [580, 449] on textarea "While confirming the caller's address, the AI started in english then said some…" at bounding box center [545, 440] width 367 height 86
drag, startPoint x: 576, startPoint y: 449, endPoint x: 739, endPoint y: 450, distance: 162.3
click at [739, 450] on div "Author * Post as yourself or on behalf of another user K Katie Stock at Smith.a…" at bounding box center [546, 354] width 424 height 464
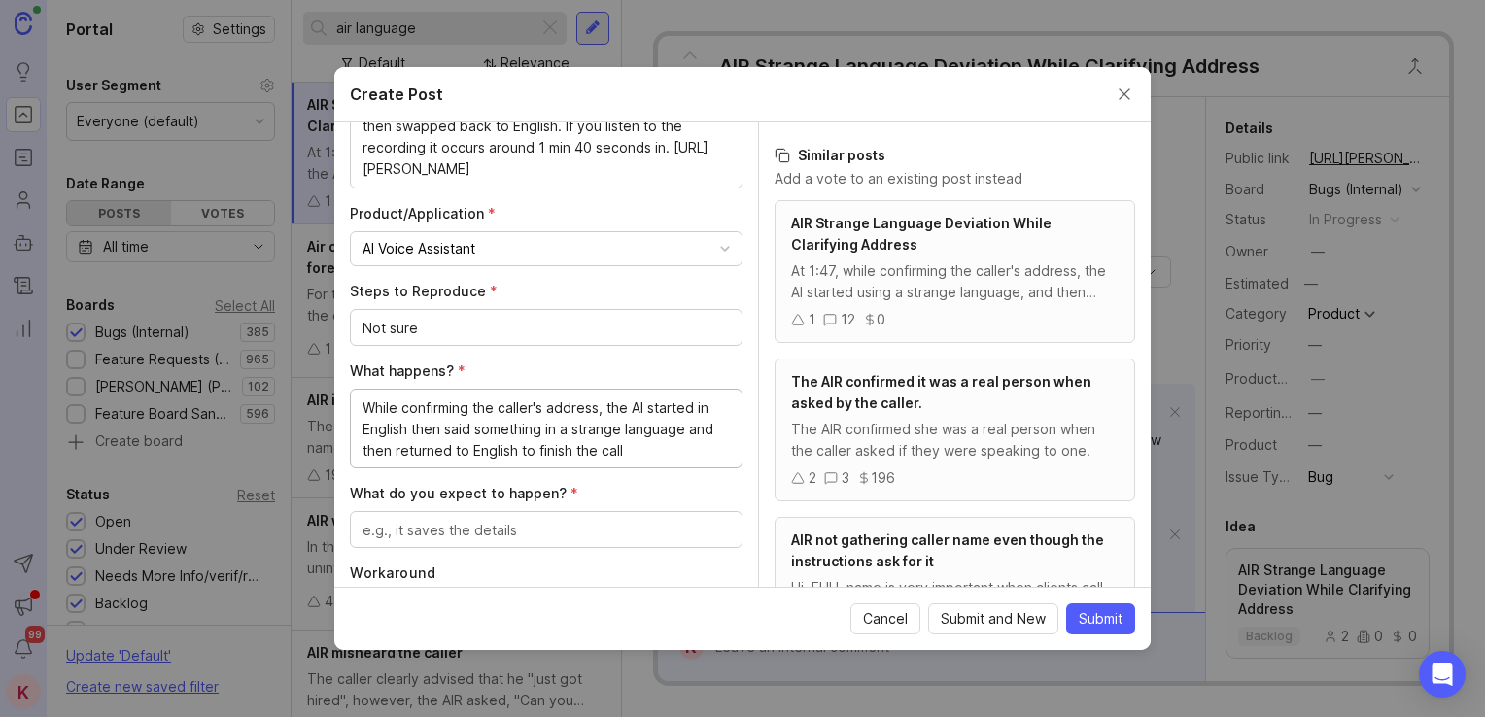
type textarea "While confirming the caller's address, the AI started in English then said some…"
click at [514, 532] on textarea "What do you expect to happen? *" at bounding box center [545, 530] width 367 height 21
type textarea "I"
type textarea "To only speak in English"
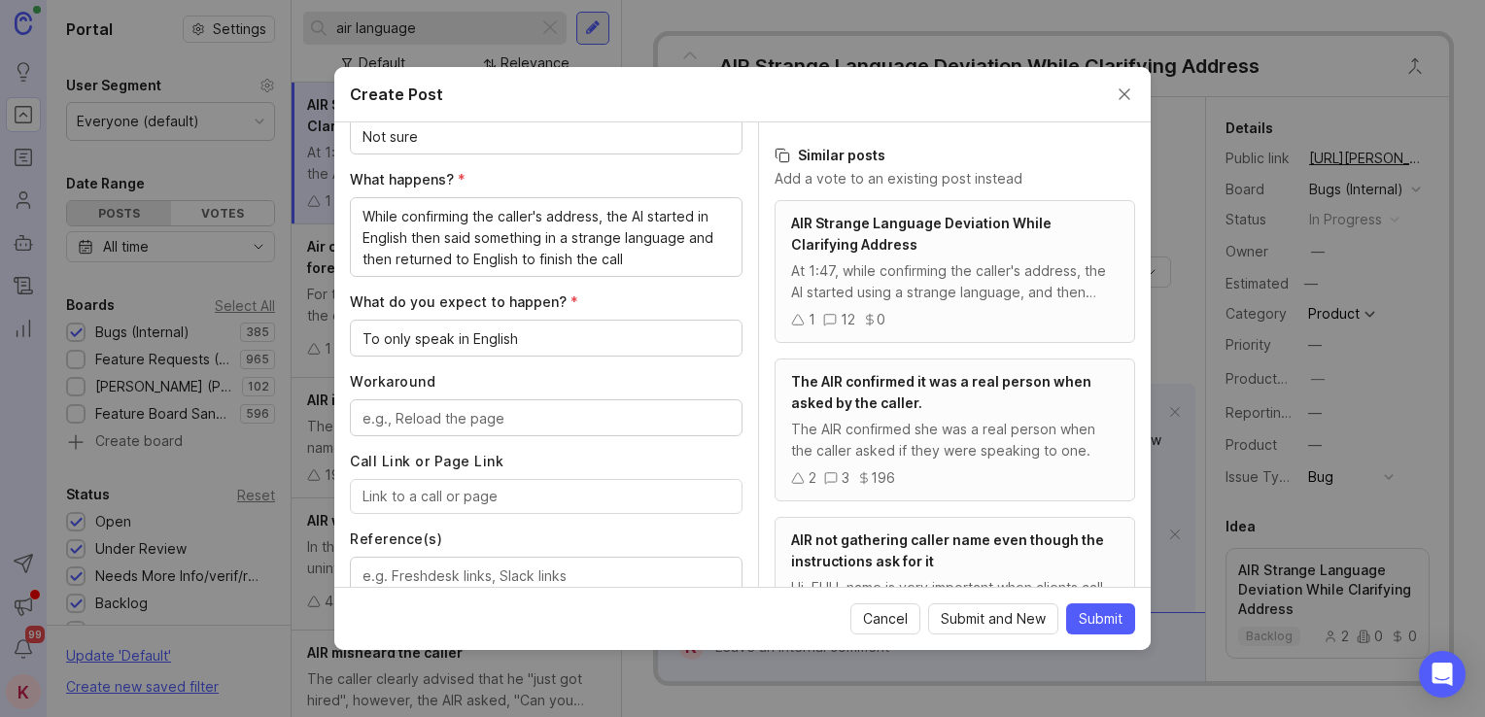
drag, startPoint x: 698, startPoint y: 463, endPoint x: 700, endPoint y: 503, distance: 40.9
click at [544, 416] on textarea "Workaround" at bounding box center [545, 417] width 367 height 21
click at [470, 502] on input "Call Link or Page Link" at bounding box center [545, 495] width 367 height 21
paste input "[URL][PERSON_NAME]"
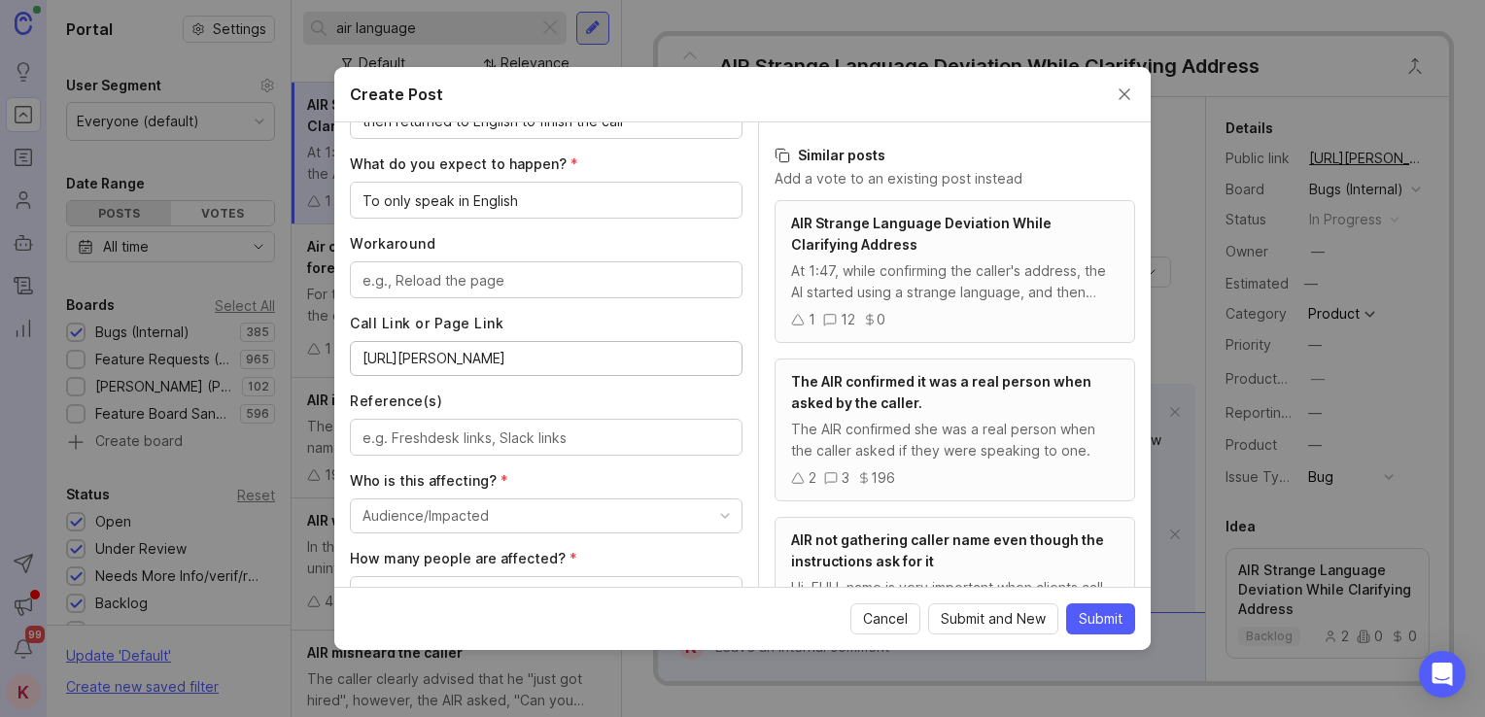
scroll to position [889, 0]
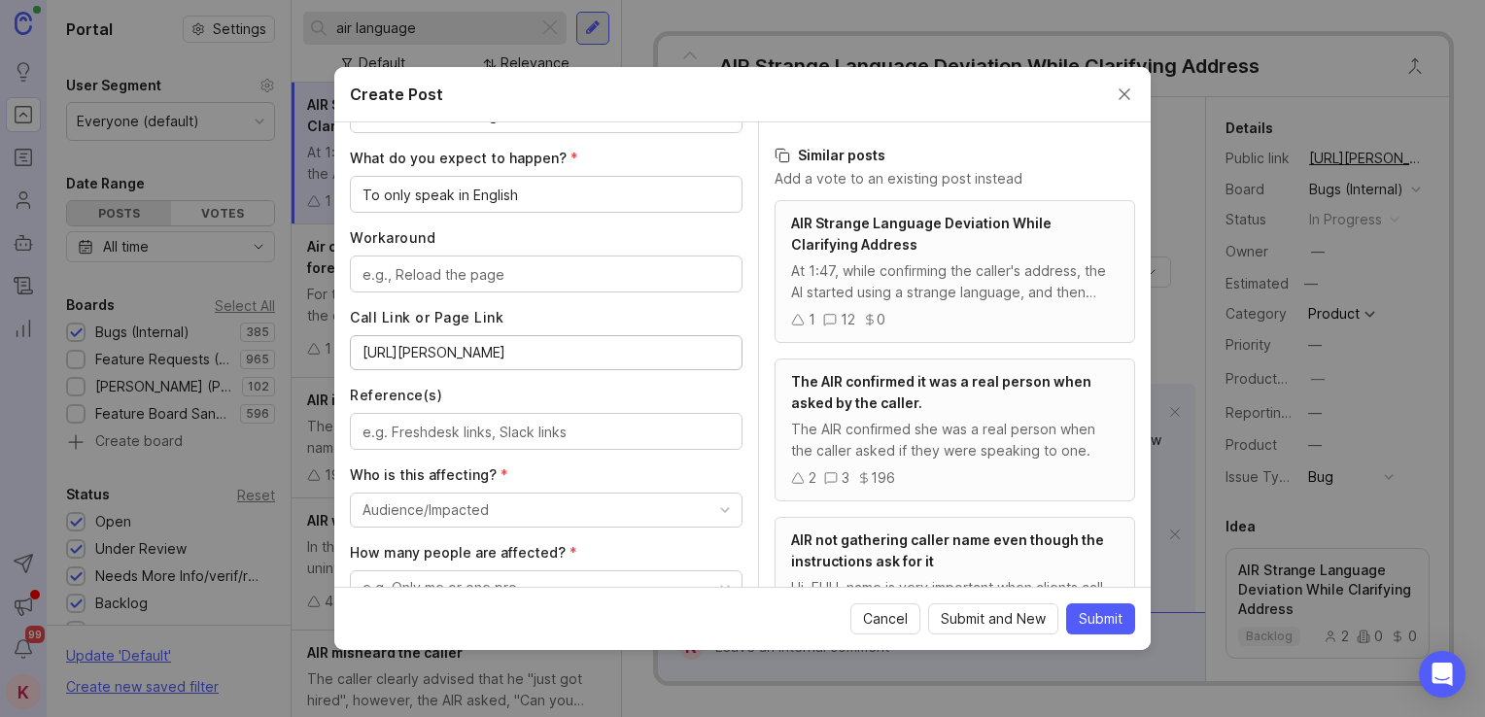
type input "[URL][PERSON_NAME]"
click at [539, 435] on textarea "Reference(s)" at bounding box center [545, 432] width 367 height 21
paste textarea "[URL][DOMAIN_NAME]"
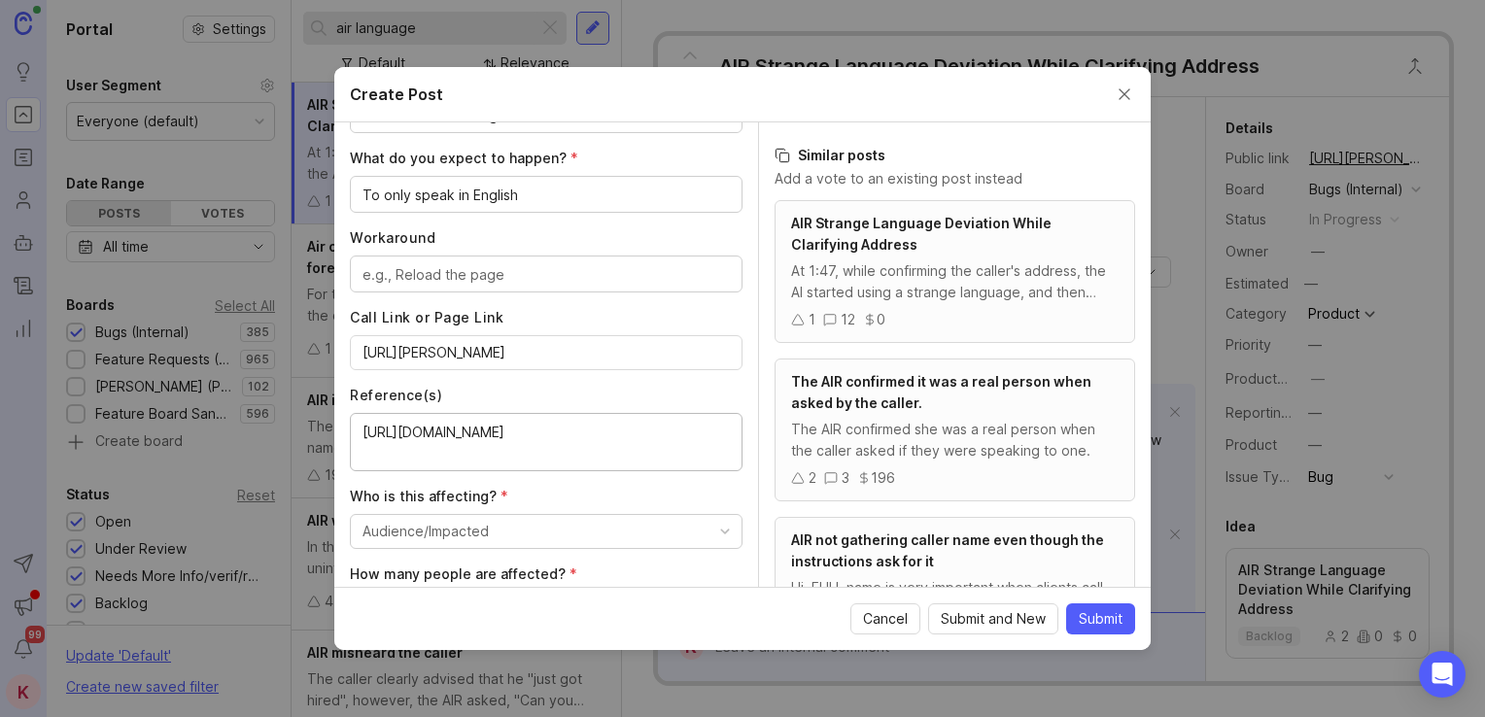
type textarea "[URL][DOMAIN_NAME]"
click at [486, 523] on div "Audience/Impacted" at bounding box center [425, 531] width 126 height 21
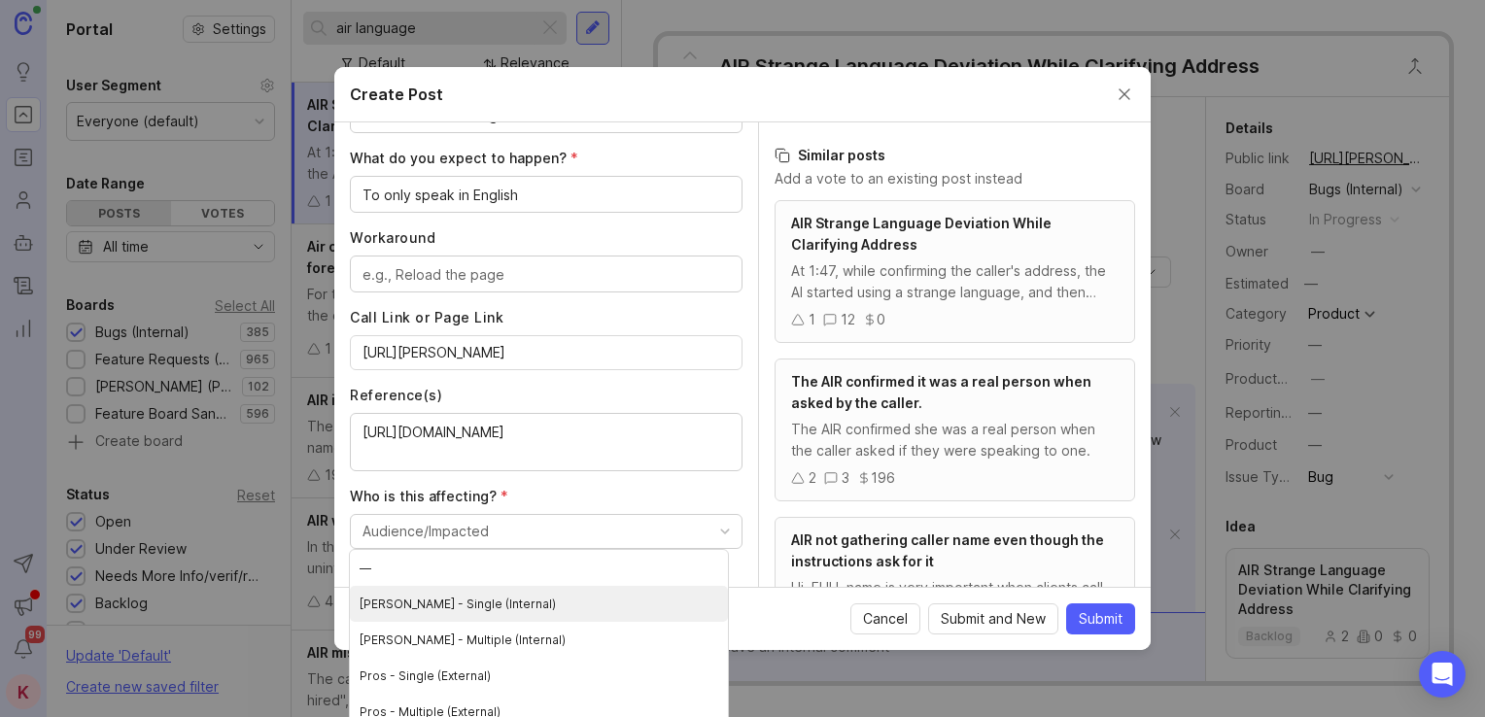
click at [476, 617] on \(Internal\) "Smith.ai - Single (Internal)" at bounding box center [539, 604] width 378 height 36
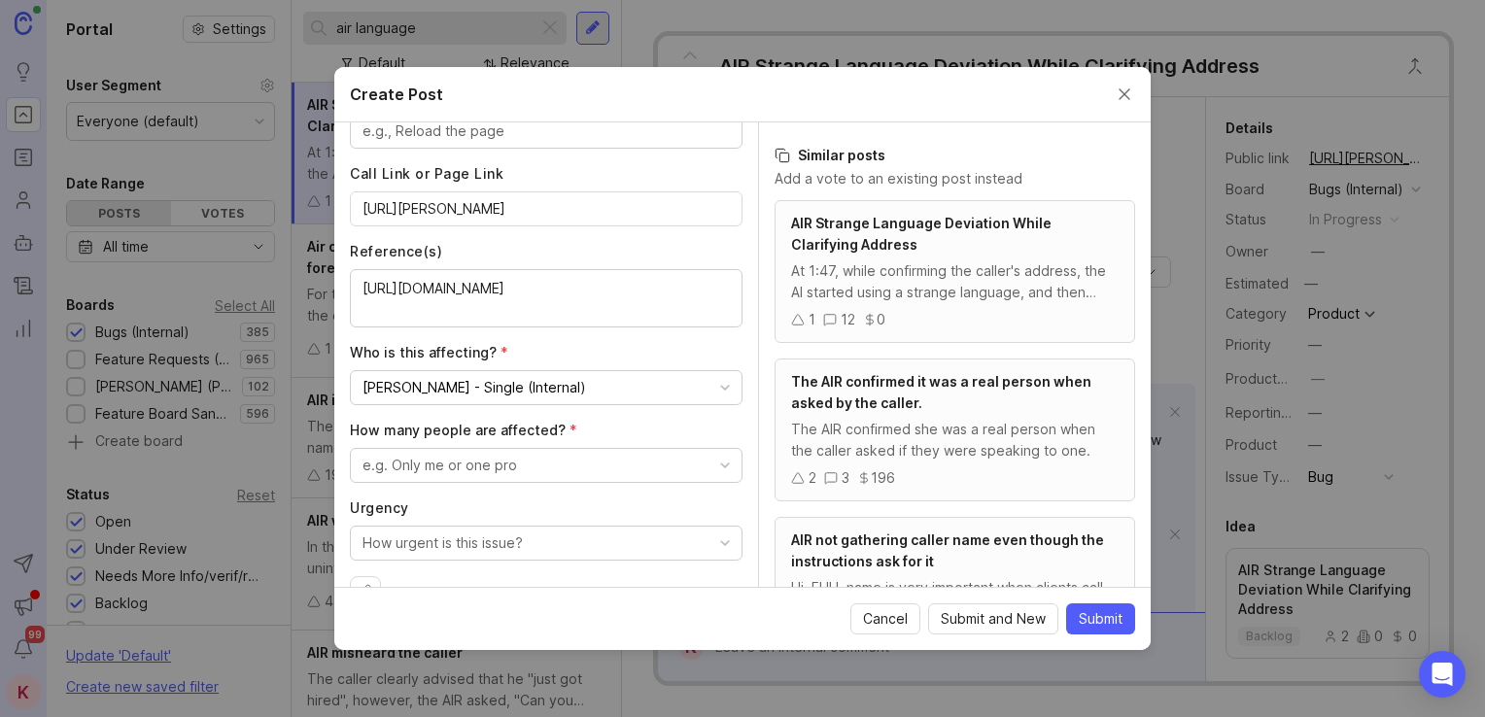
scroll to position [1072, 0]
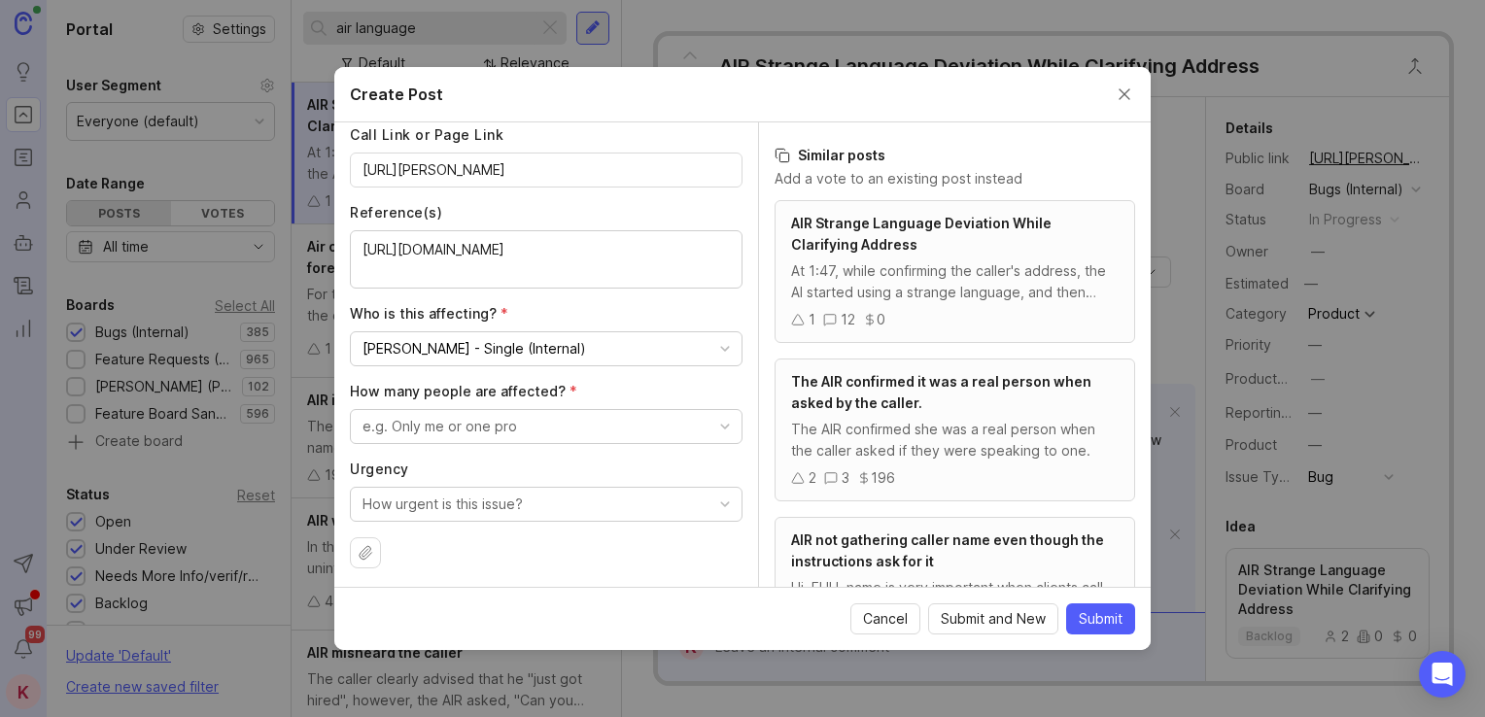
click at [594, 429] on button "e.g. Only me or one pro" at bounding box center [546, 426] width 393 height 35
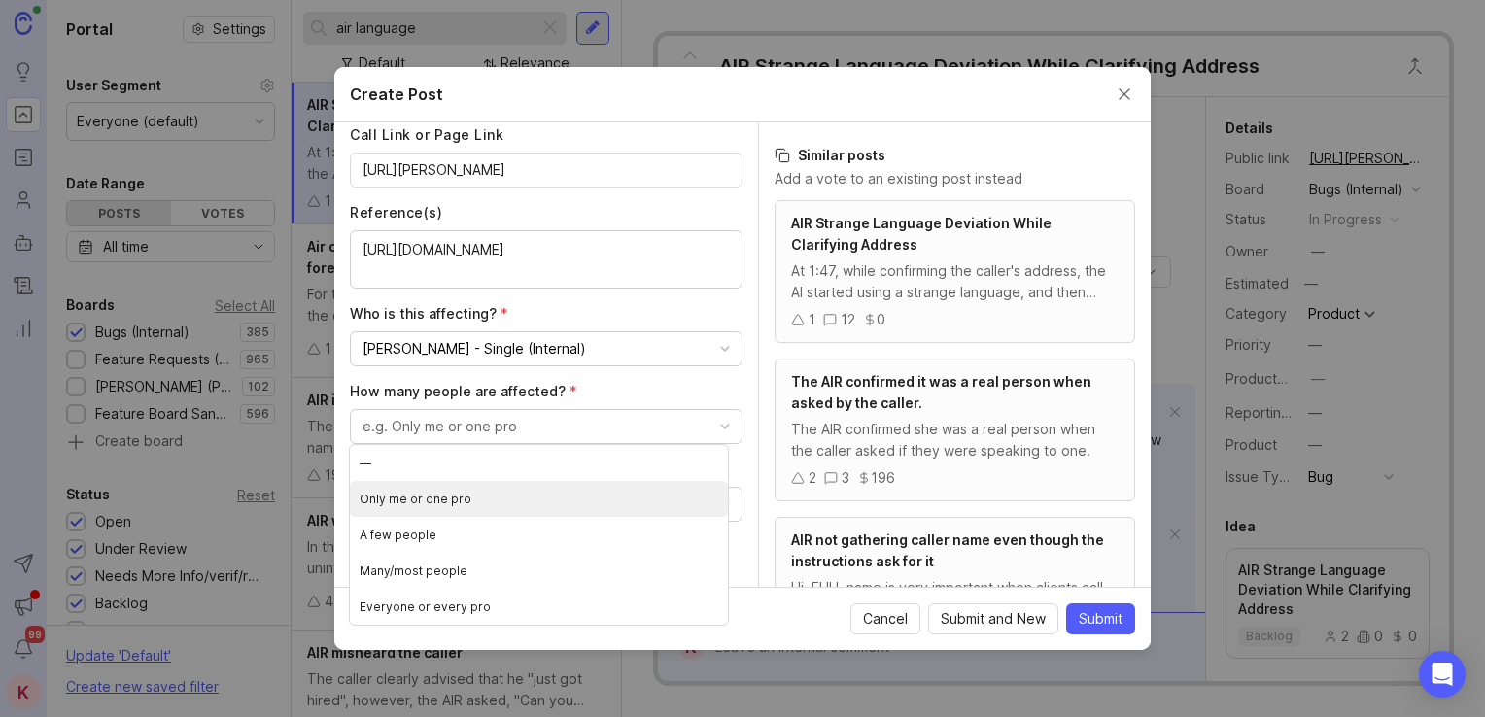
drag, startPoint x: 571, startPoint y: 479, endPoint x: 572, endPoint y: 494, distance: 14.6
click at [572, 494] on ul "— Only me or one pro A few people Many/most people Everyone or every pro" at bounding box center [539, 535] width 378 height 180
click at [572, 494] on pro "Only me or one pro" at bounding box center [539, 499] width 378 height 36
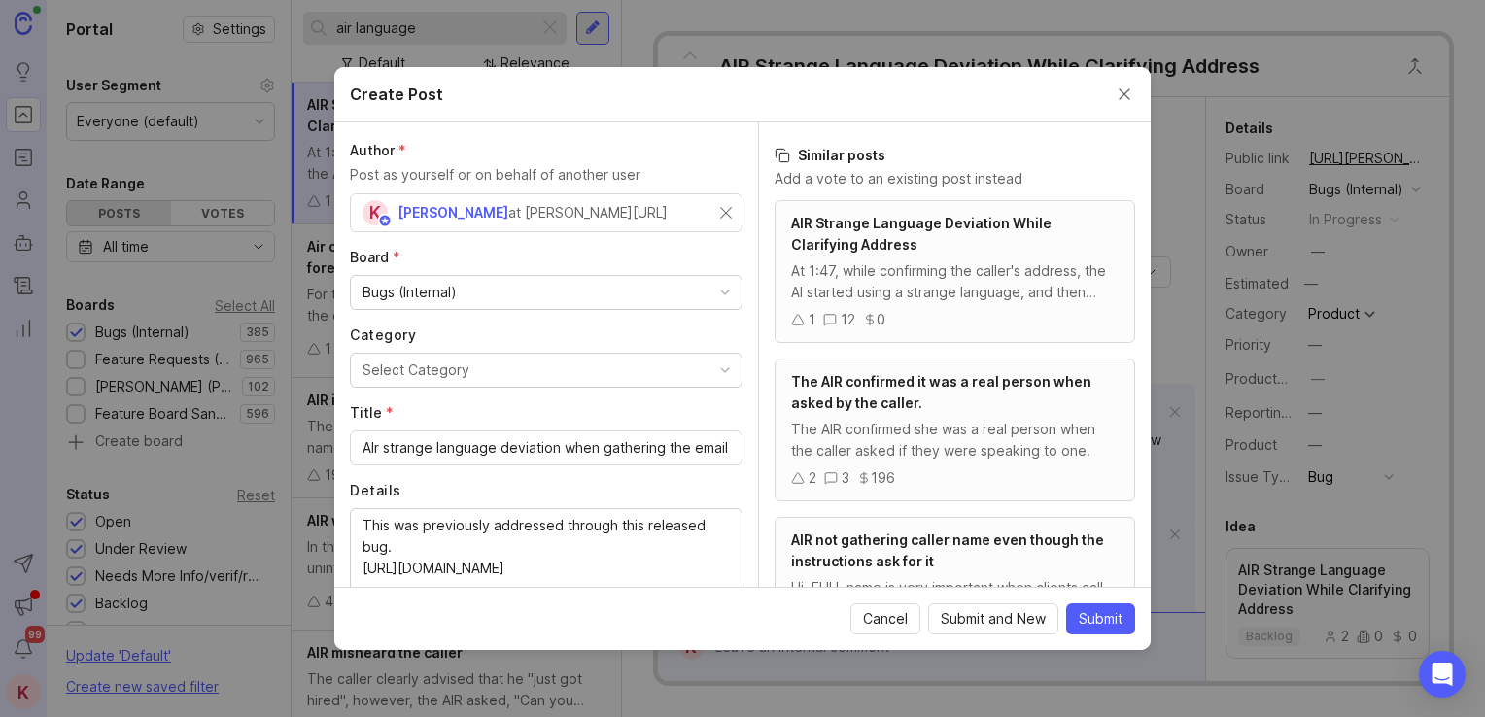
scroll to position [0, 0]
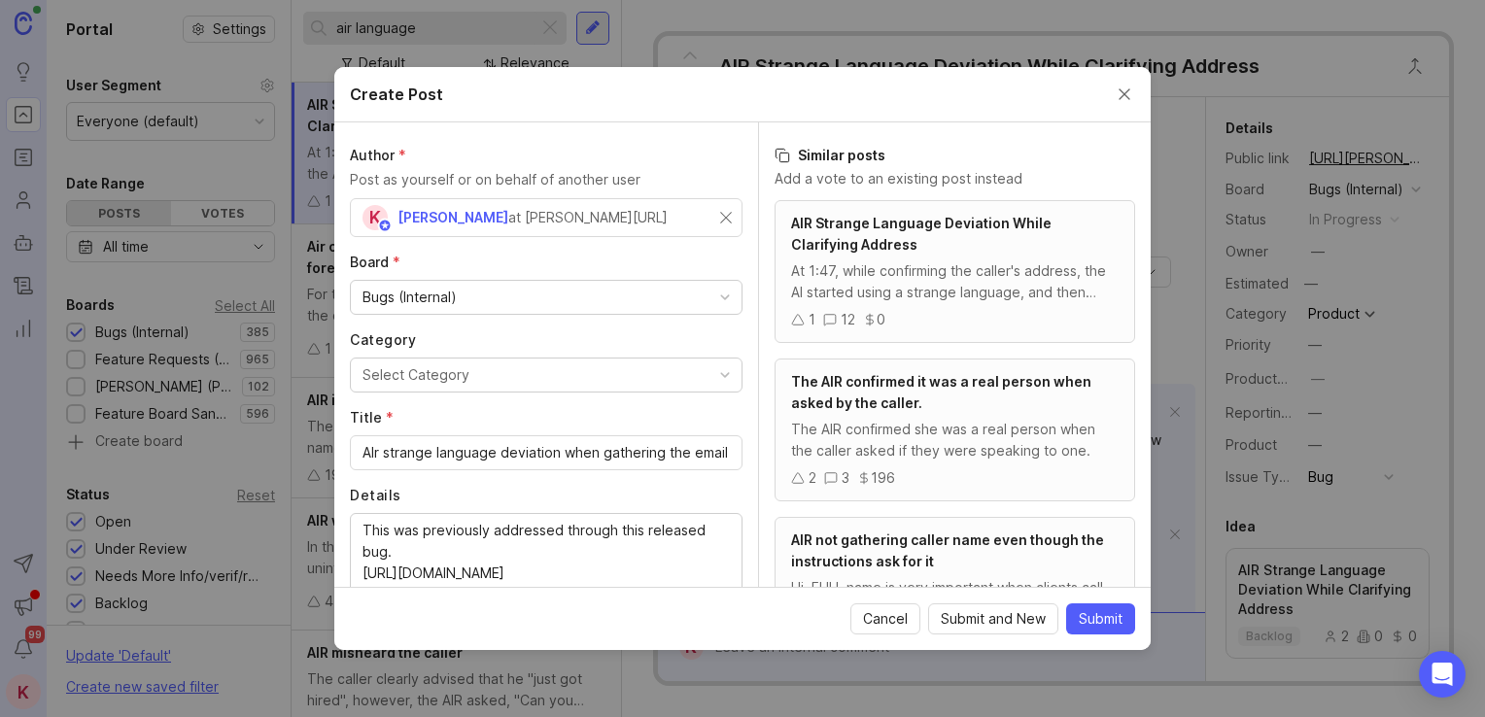
click at [569, 379] on button "Select Category" at bounding box center [546, 375] width 393 height 35
drag, startPoint x: 657, startPoint y: 454, endPoint x: 737, endPoint y: 450, distance: 79.8
click at [737, 450] on div "Author * Post as yourself or on behalf of another user K Katie Stock at Smith.a…" at bounding box center [546, 354] width 424 height 464
click at [711, 450] on input "AIr strange language deviation when gathering the email" at bounding box center [545, 452] width 367 height 21
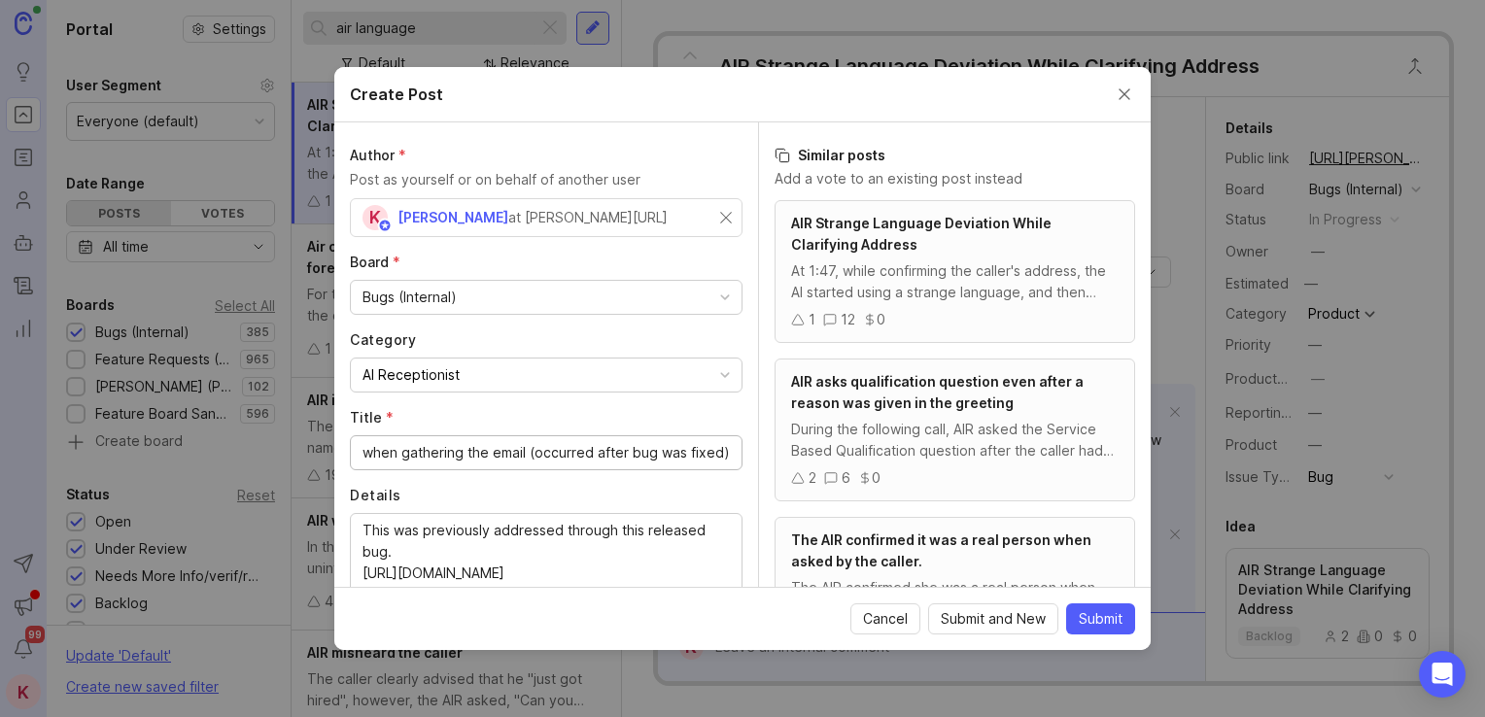
scroll to position [0, 216]
drag, startPoint x: 521, startPoint y: 452, endPoint x: 729, endPoint y: 445, distance: 208.1
click at [729, 445] on div "Author * Post as yourself or on behalf of another user K Katie Stock at Smith.a…" at bounding box center [546, 354] width 424 height 464
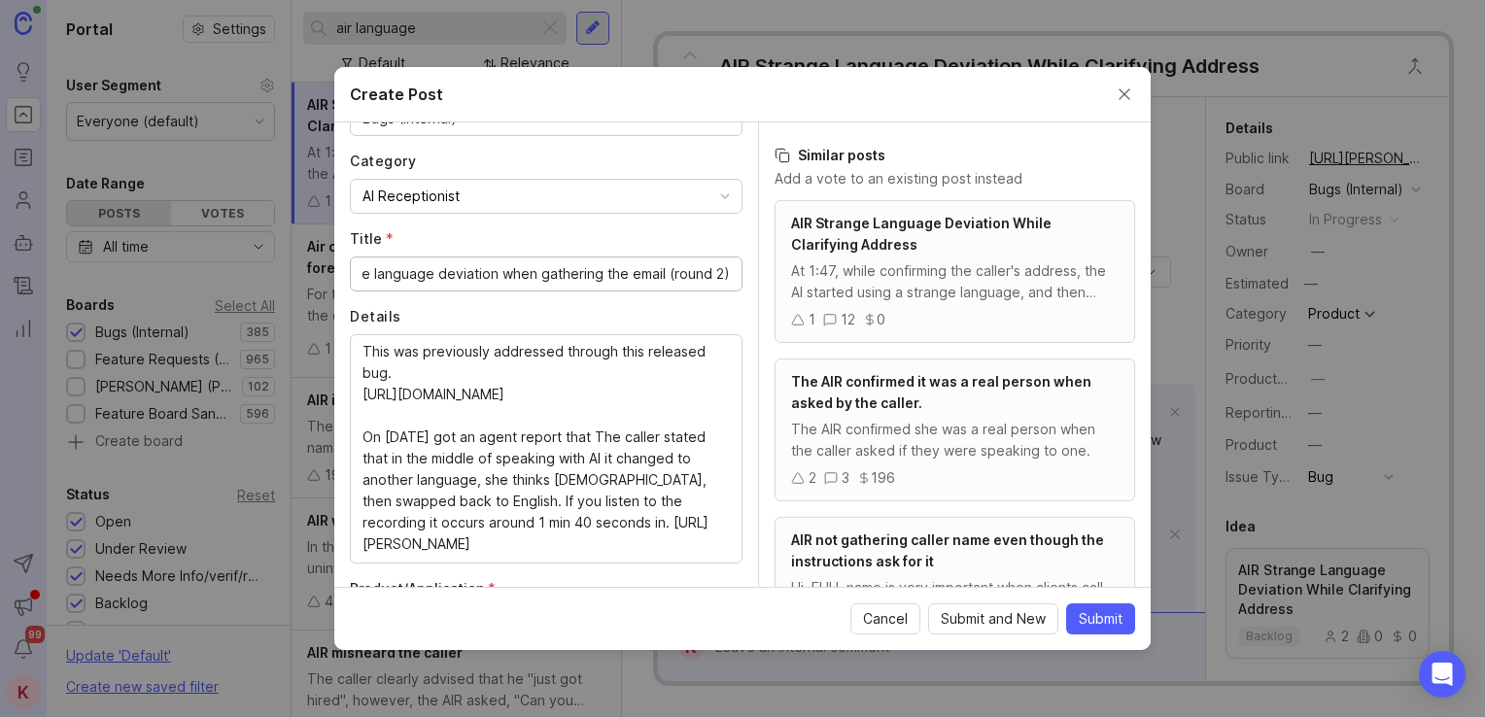
scroll to position [0, 73]
type input "AIr strange language deviation when gathering the email (round 2)"
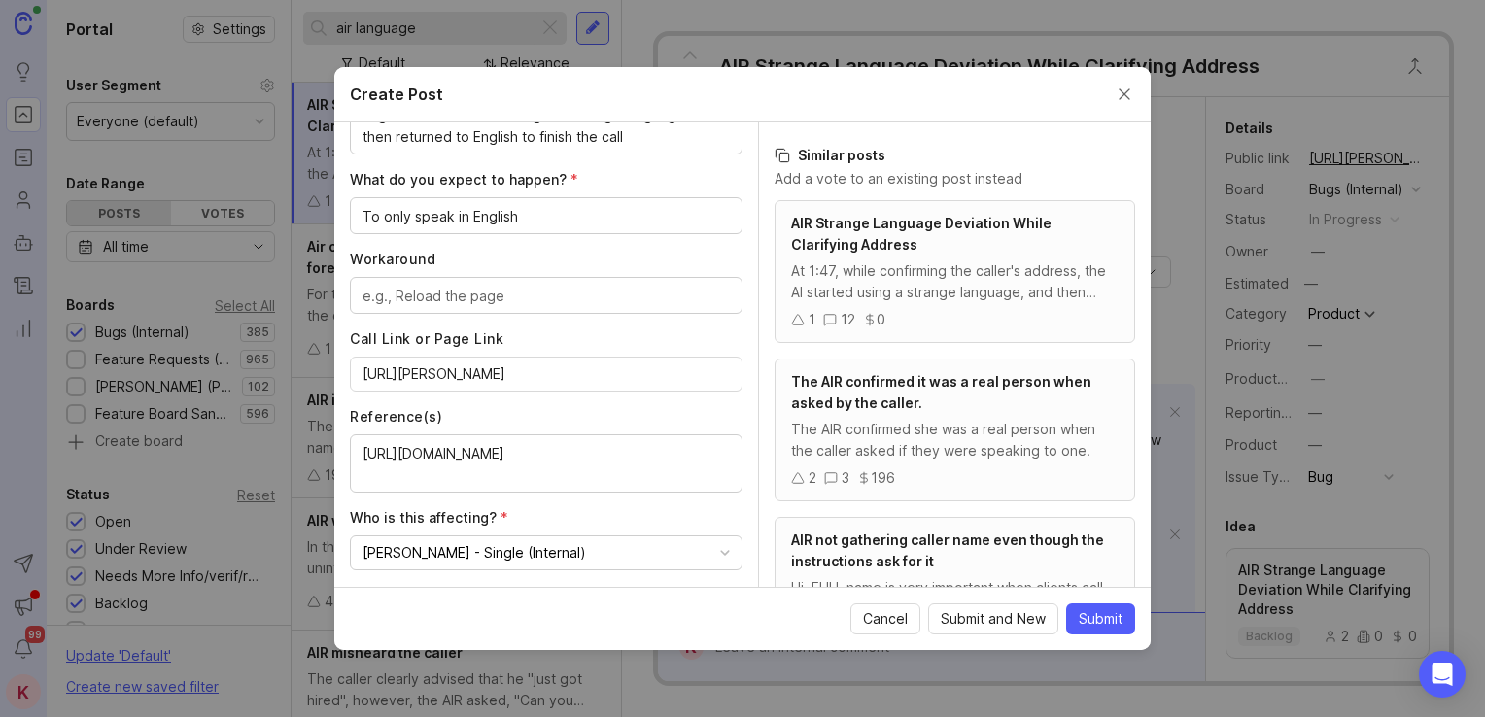
scroll to position [1072, 0]
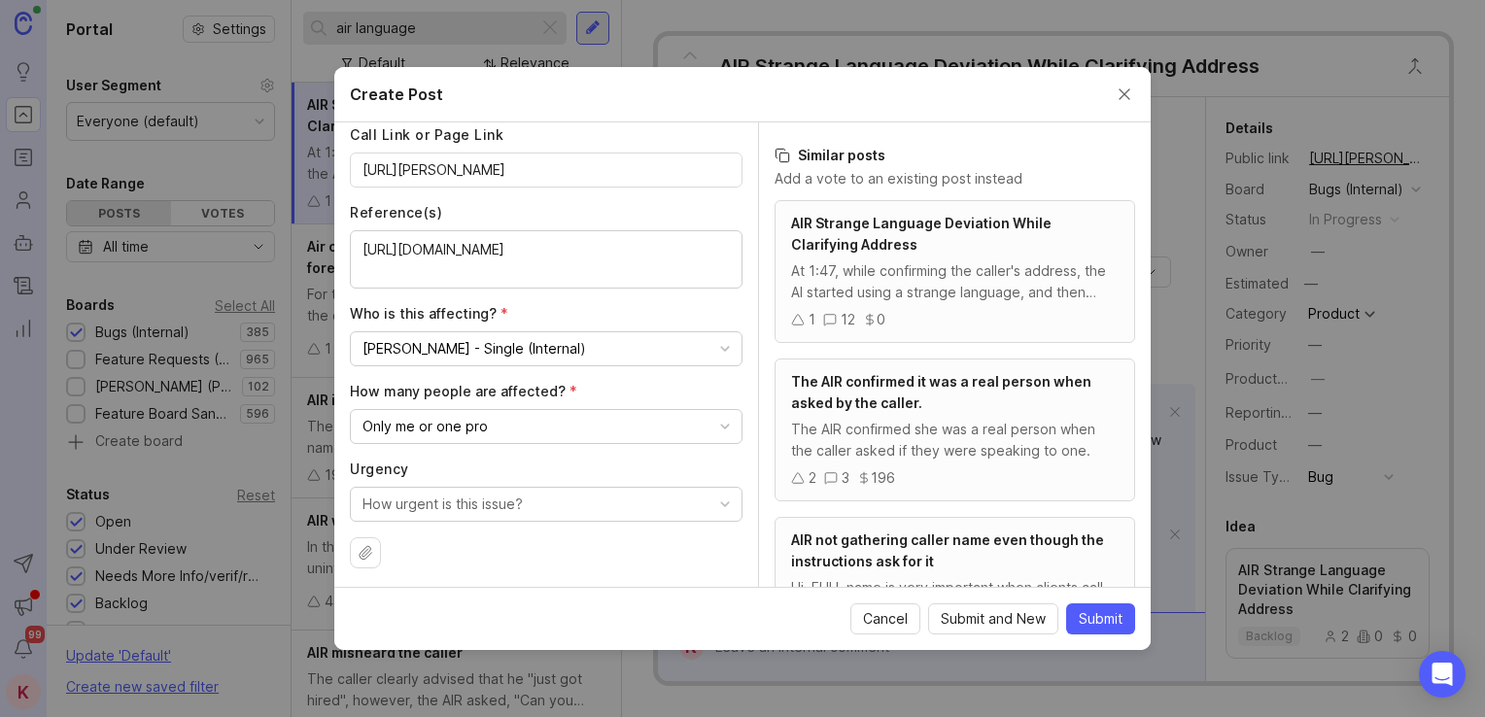
click at [1098, 622] on span "Submit" at bounding box center [1101, 618] width 44 height 19
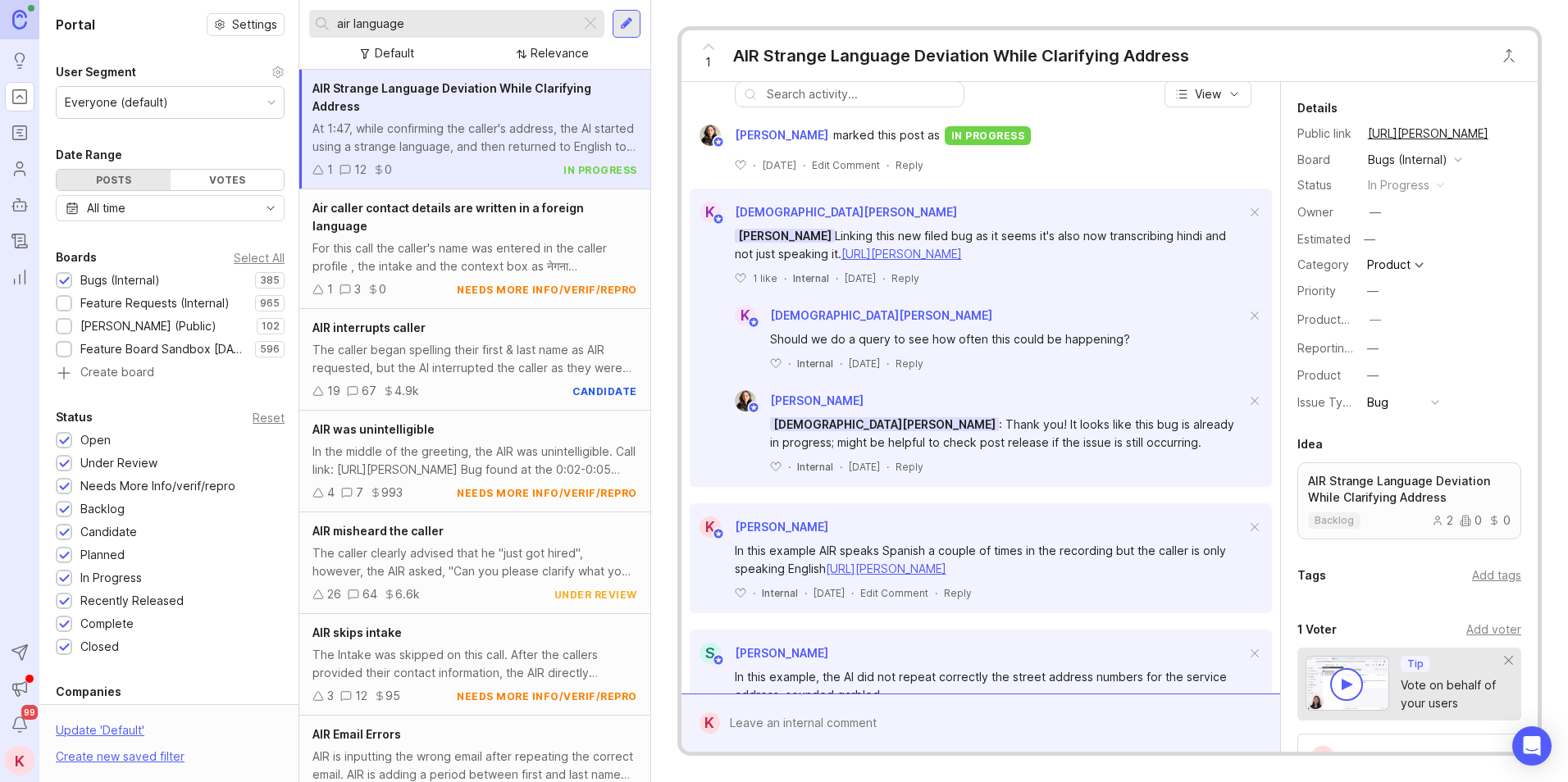
drag, startPoint x: 1105, startPoint y: 354, endPoint x: 1121, endPoint y: 421, distance: 68.9
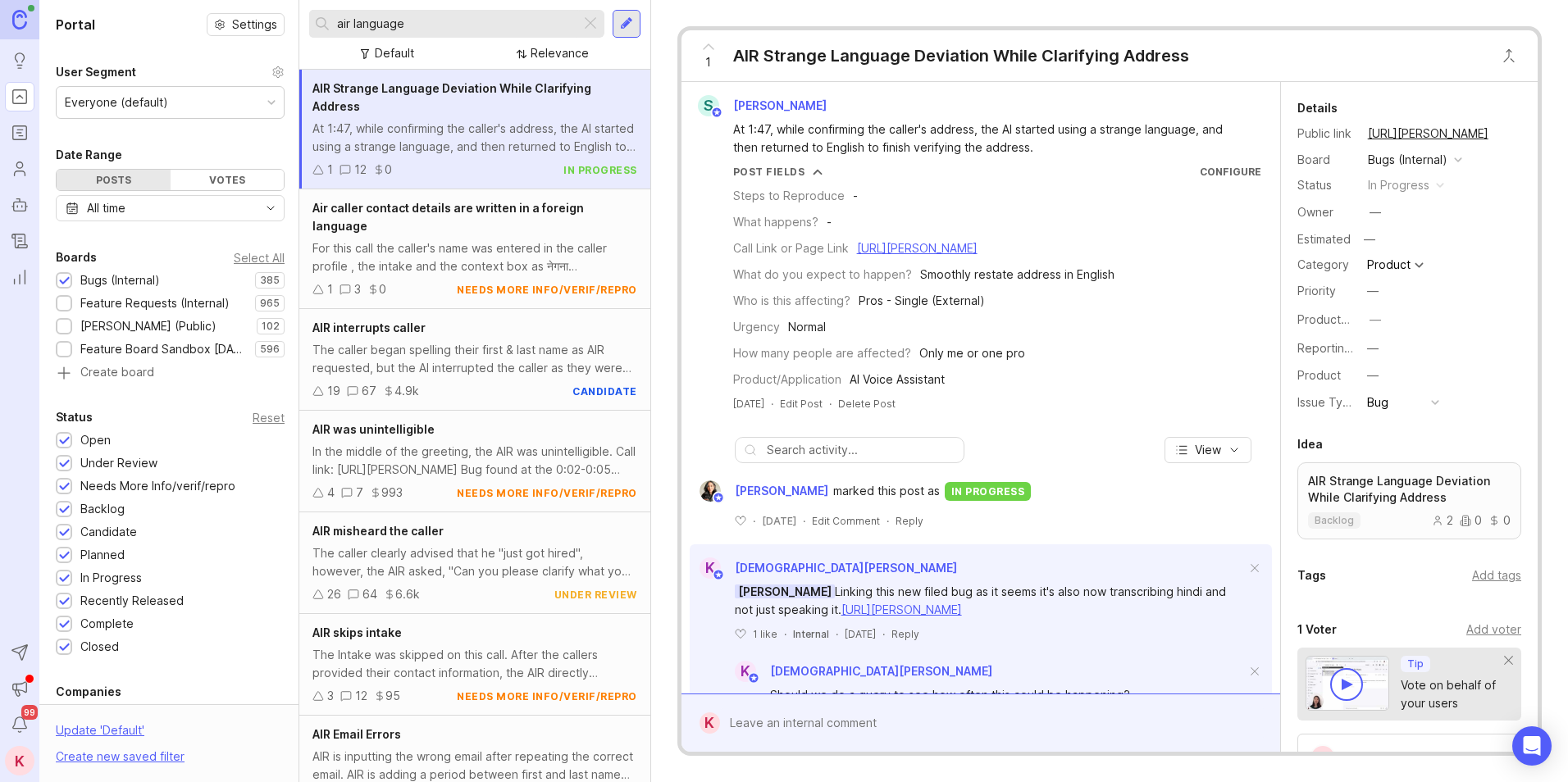
drag, startPoint x: 1117, startPoint y: 396, endPoint x: 1140, endPoint y: 291, distance: 107.5
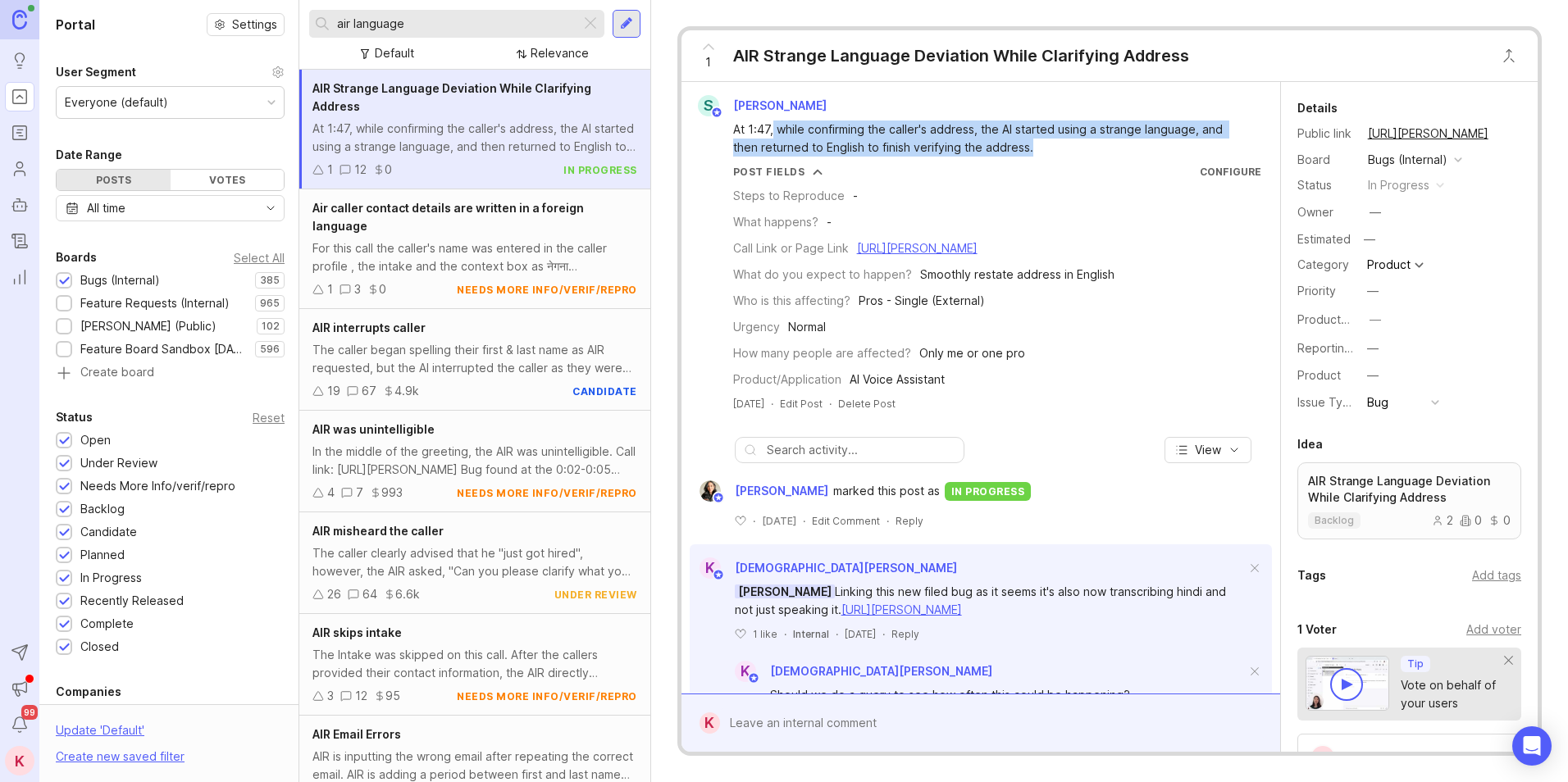
drag, startPoint x: 770, startPoint y: 131, endPoint x: 1046, endPoint y: 151, distance: 276.7
click at [1046, 151] on div "At 1:47, while confirming the caller's address, the AI started using a strange …" at bounding box center [990, 138] width 514 height 36
drag, startPoint x: 1046, startPoint y: 151, endPoint x: 987, endPoint y: 148, distance: 59.1
copy div "while confirming the caller's address, the AI started using a strange language,…"
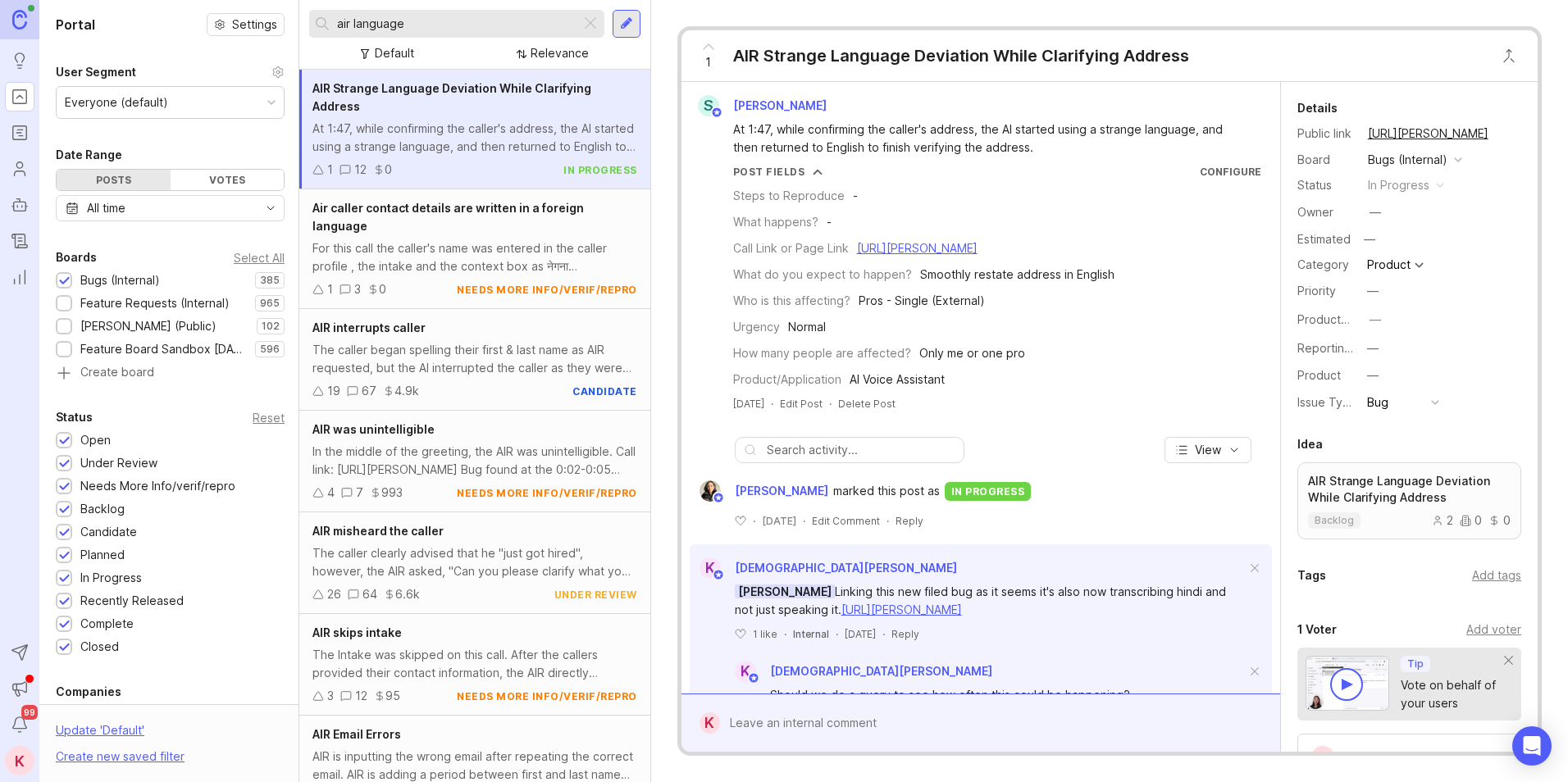
click at [976, 283] on div "Smoothly restate address in English" at bounding box center [1017, 274] width 194 height 18
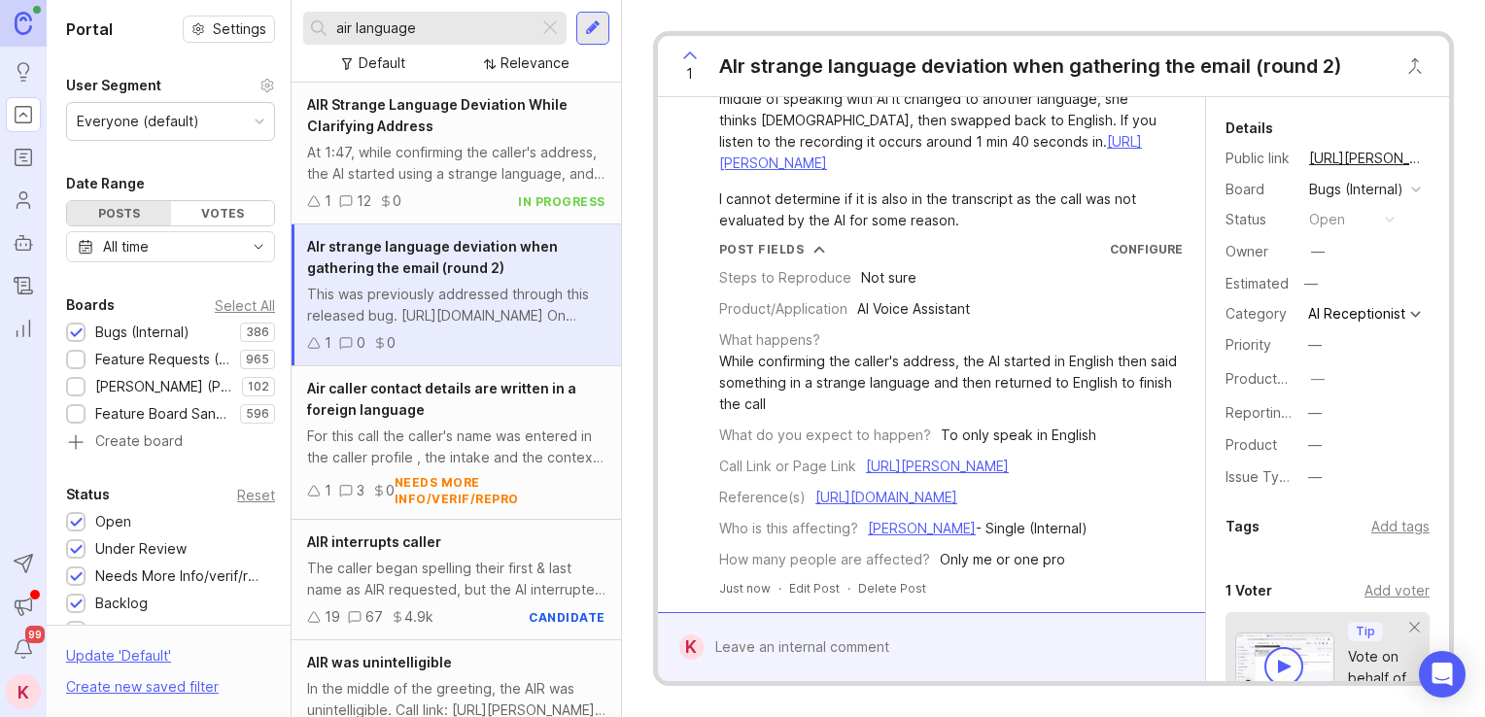
drag, startPoint x: 894, startPoint y: 270, endPoint x: 903, endPoint y: 314, distance: 44.6
